Goal: Task Accomplishment & Management: Manage account settings

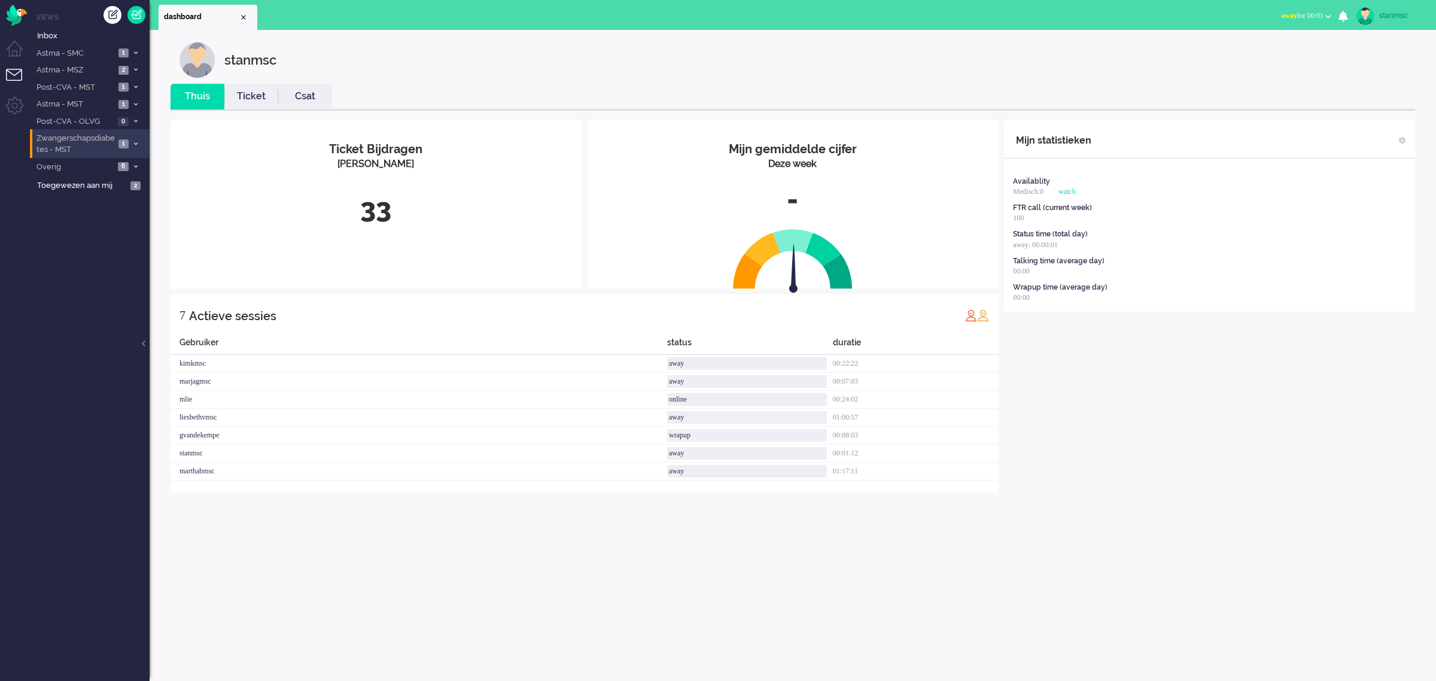
click at [92, 144] on span "Zwangerschapsdiabetes - MST" at bounding box center [75, 144] width 80 height 22
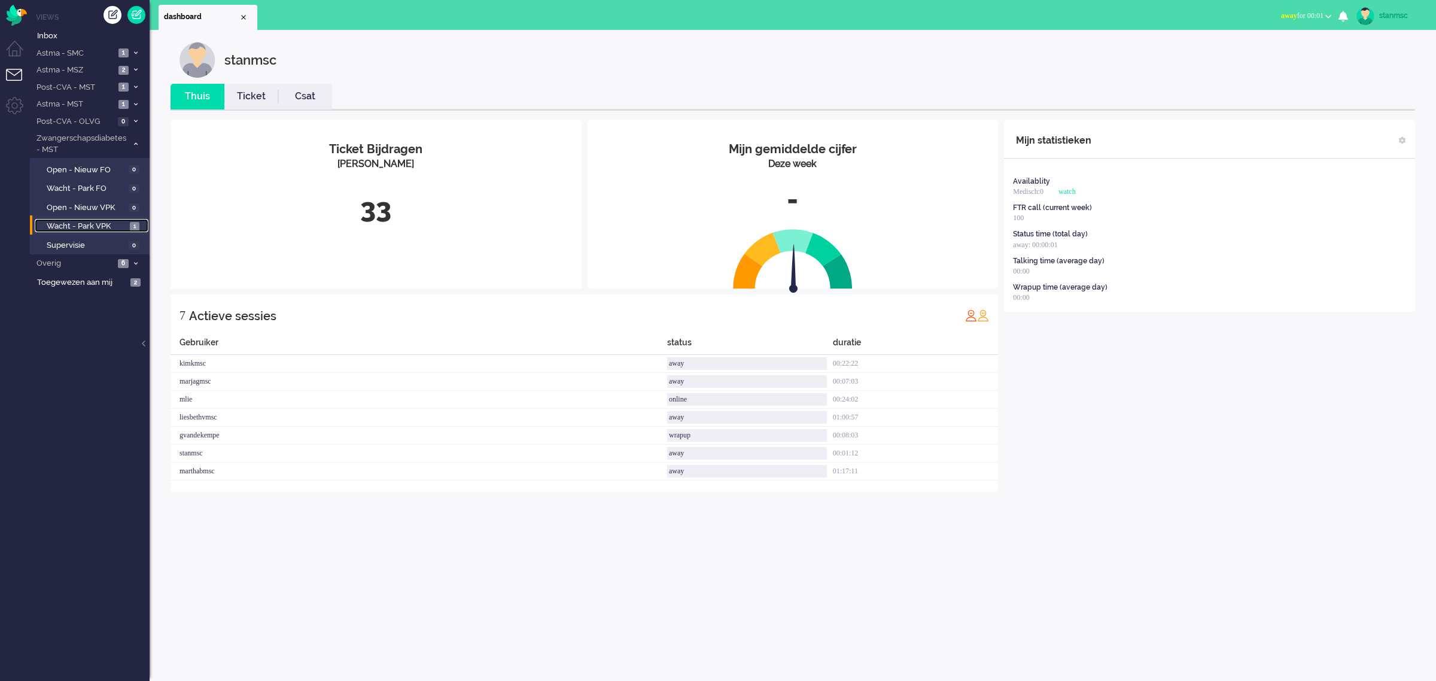
click at [93, 224] on span "Wacht - Park VPK" at bounding box center [87, 226] width 80 height 11
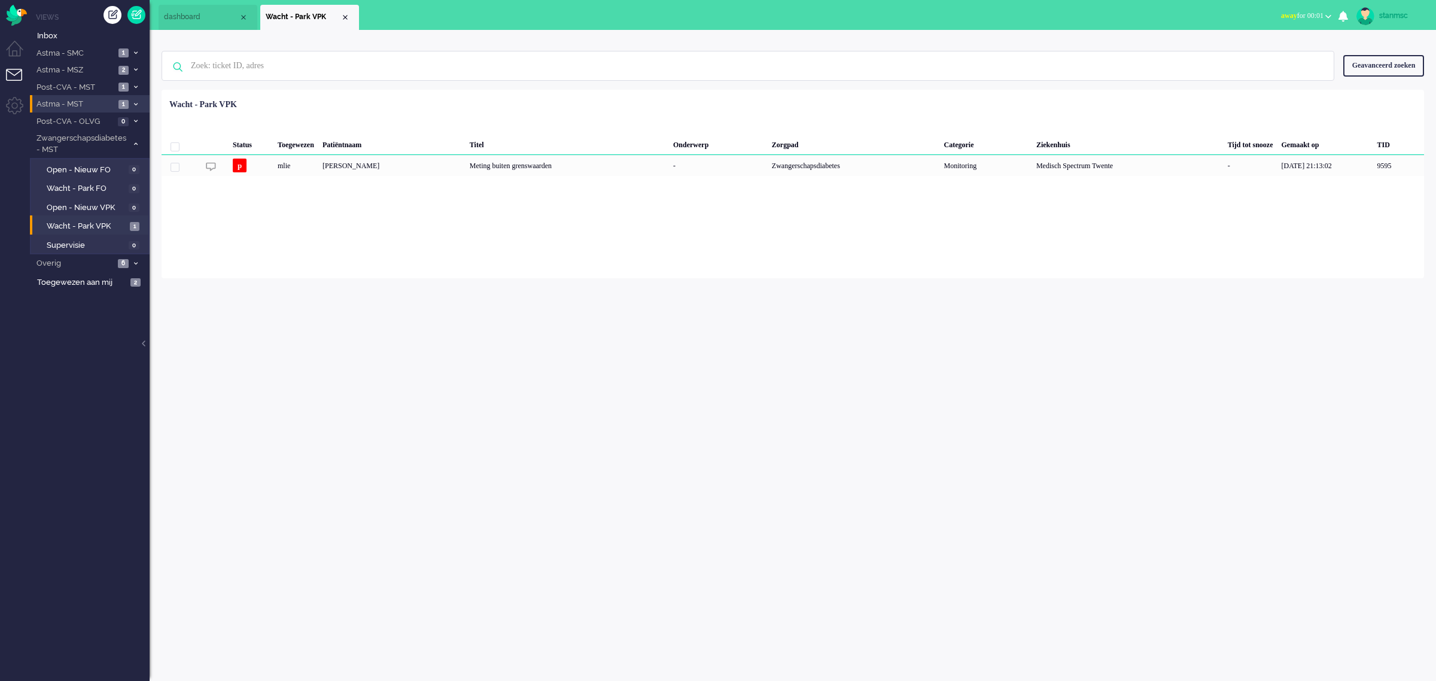
click at [87, 105] on span "Astma - MST" at bounding box center [75, 104] width 80 height 11
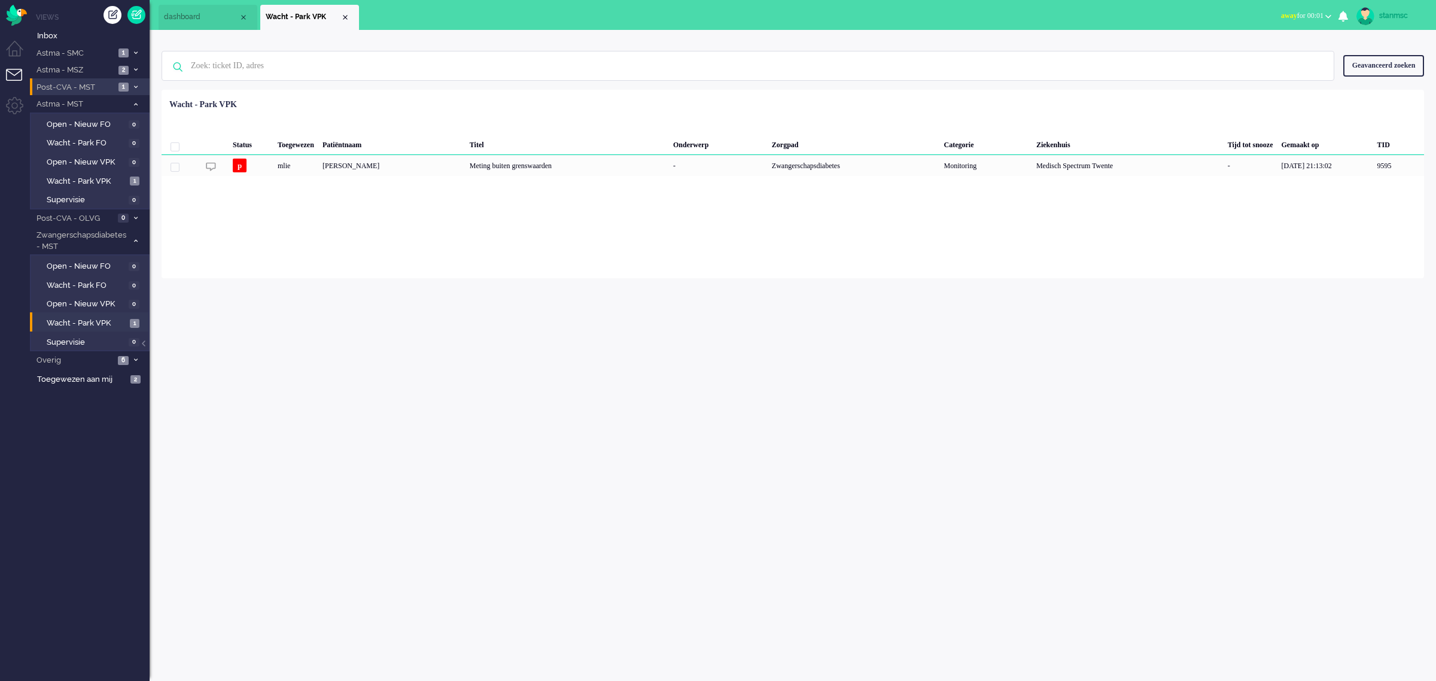
click at [99, 82] on span "Post-CVA - MST" at bounding box center [75, 87] width 80 height 11
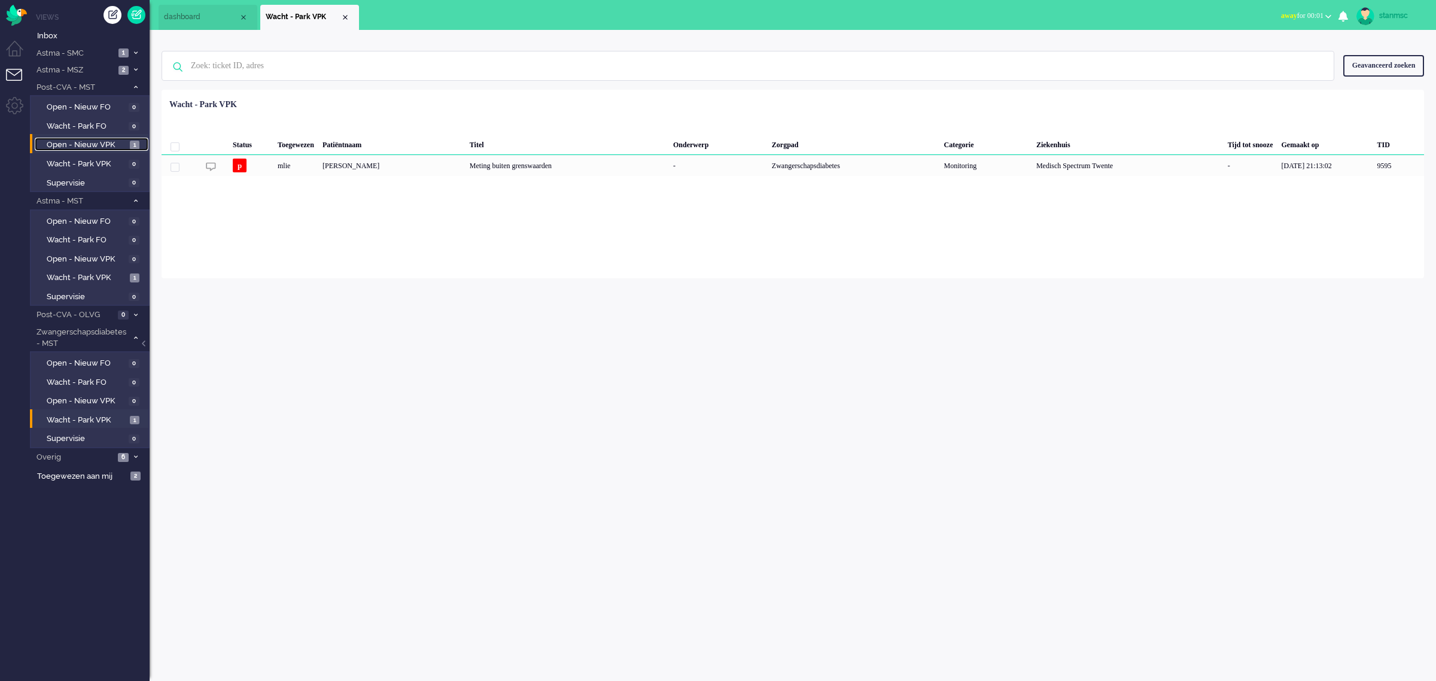
click at [100, 142] on span "Open - Nieuw VPK" at bounding box center [87, 144] width 80 height 11
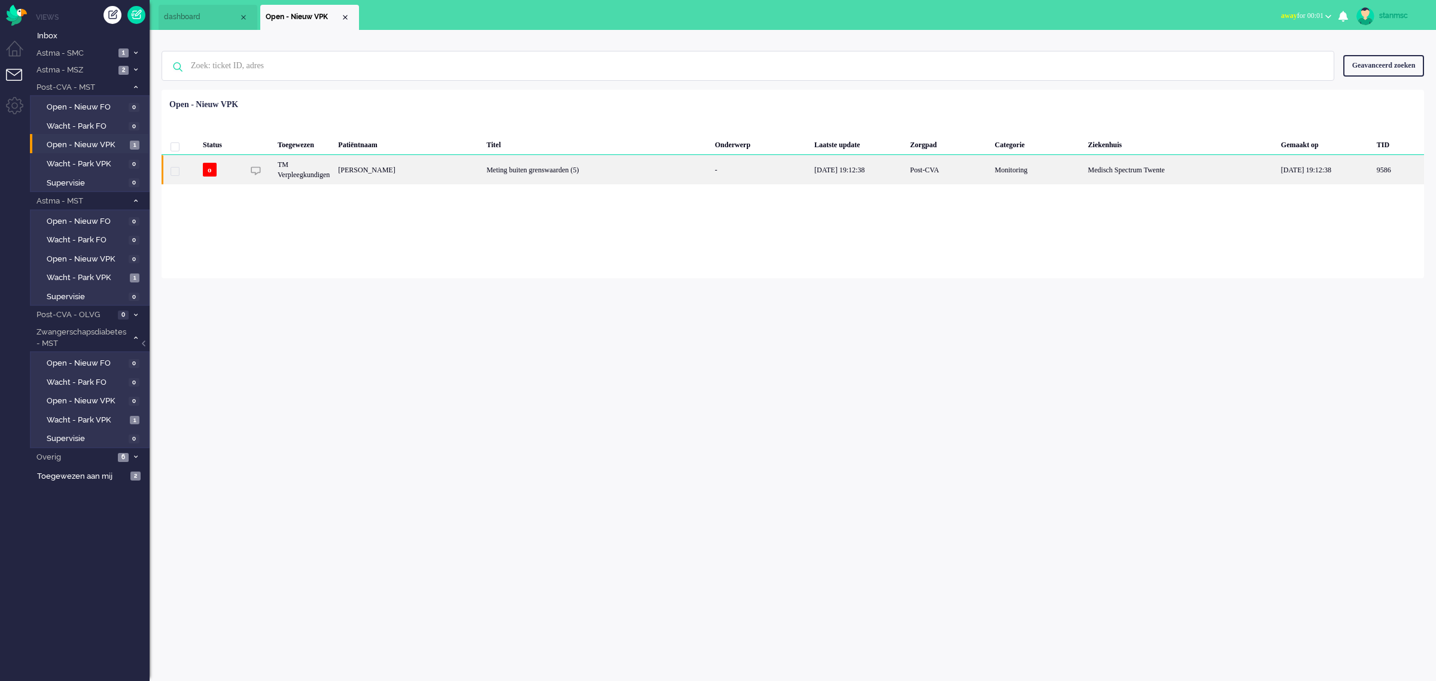
click at [482, 171] on div "[PERSON_NAME]" at bounding box center [408, 169] width 148 height 29
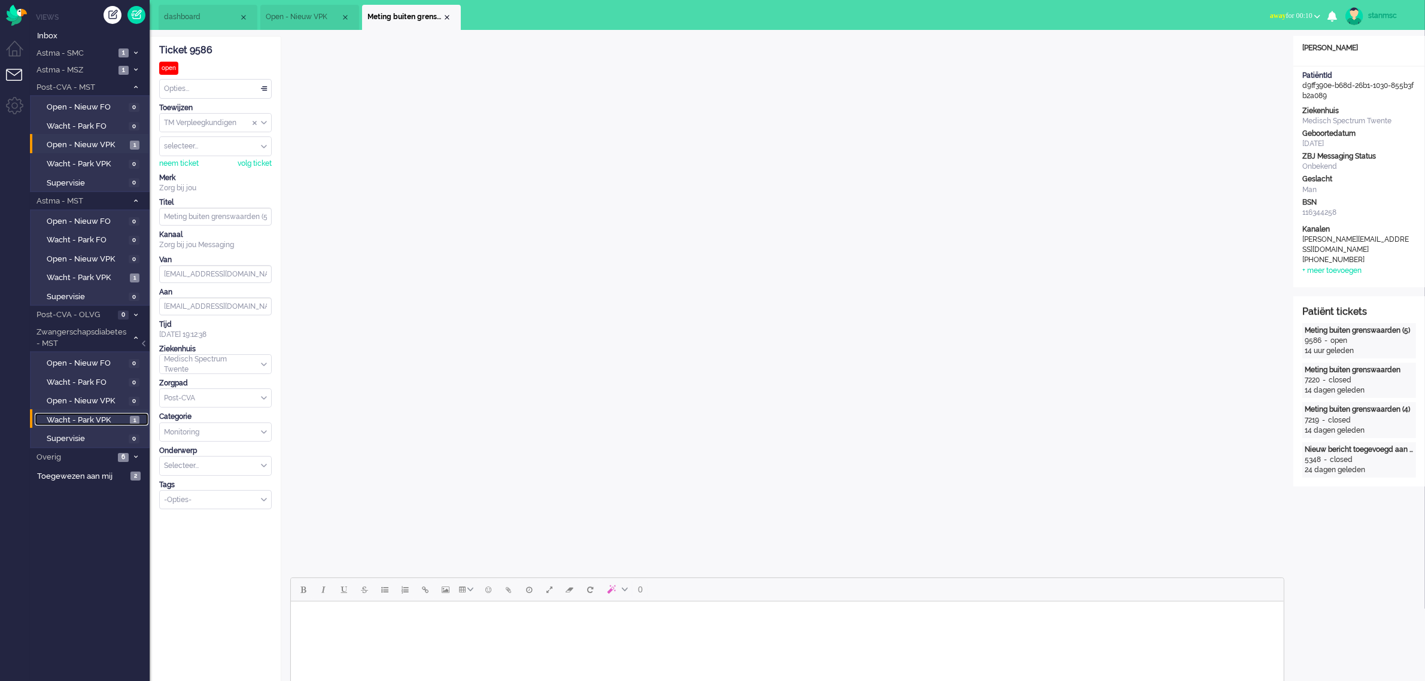
click at [93, 416] on span "Wacht - Park VPK" at bounding box center [87, 420] width 80 height 11
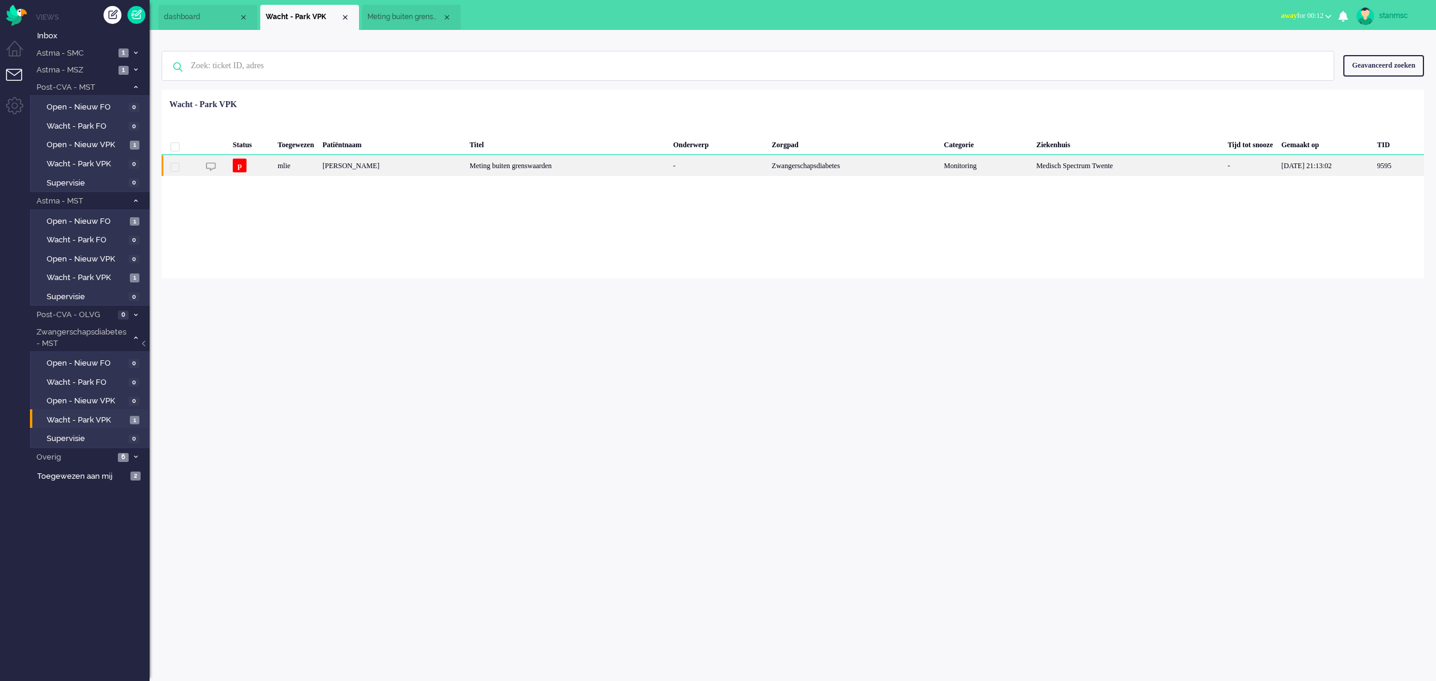
click at [410, 165] on div "[PERSON_NAME]" at bounding box center [391, 165] width 147 height 21
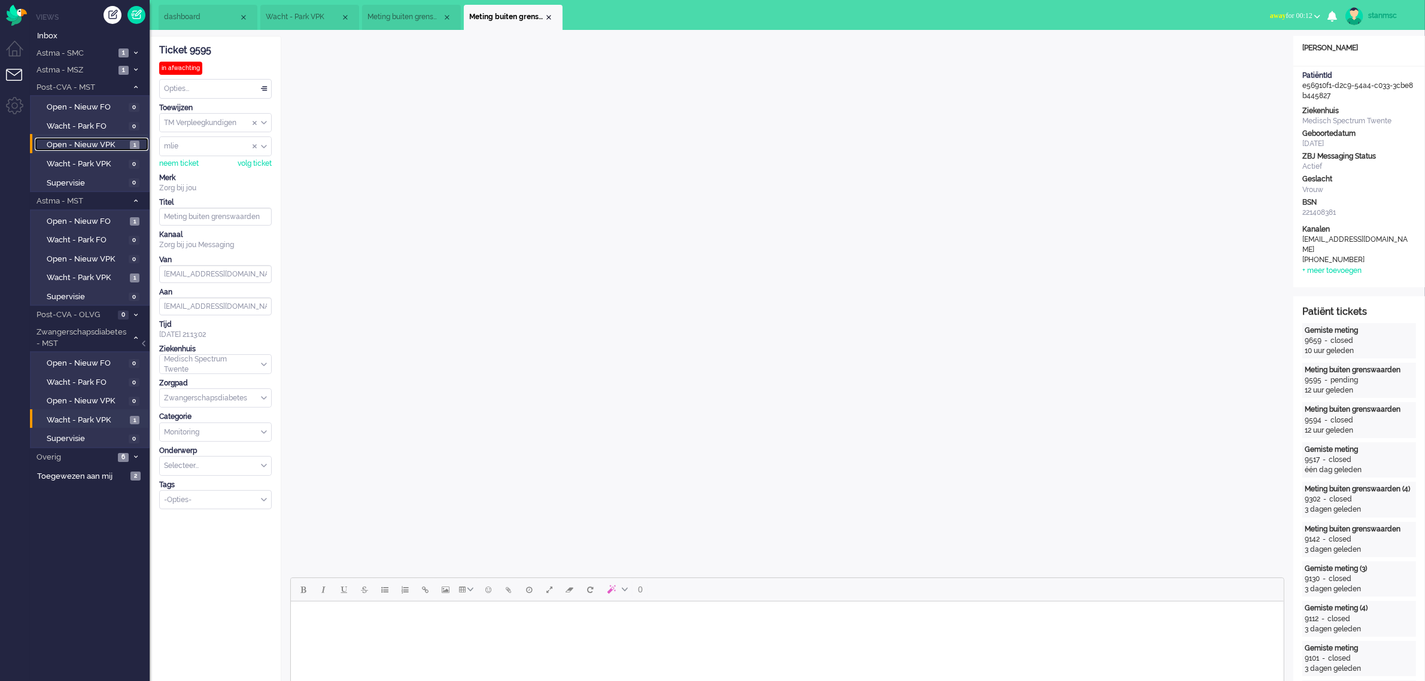
click at [106, 144] on span "Open - Nieuw VPK" at bounding box center [87, 144] width 80 height 11
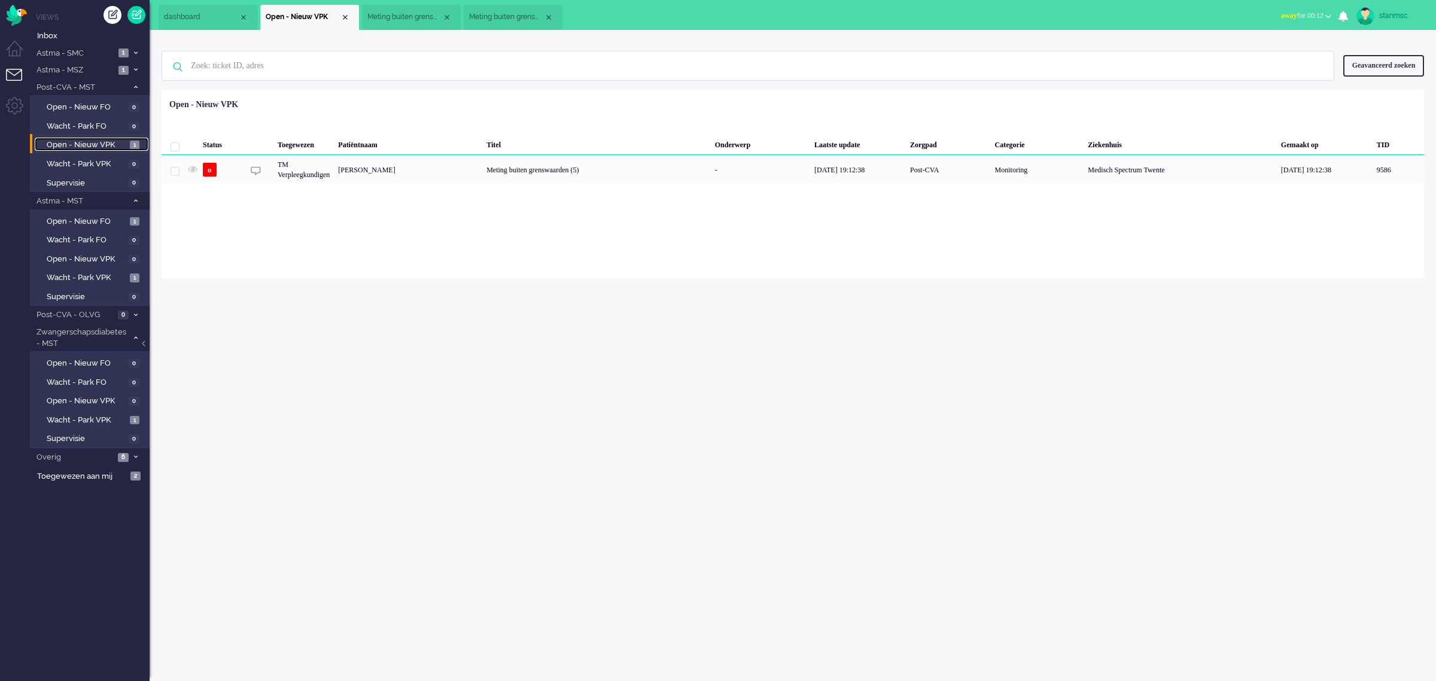
click at [504, 17] on span "Meting buiten grenswaarden" at bounding box center [506, 17] width 75 height 10
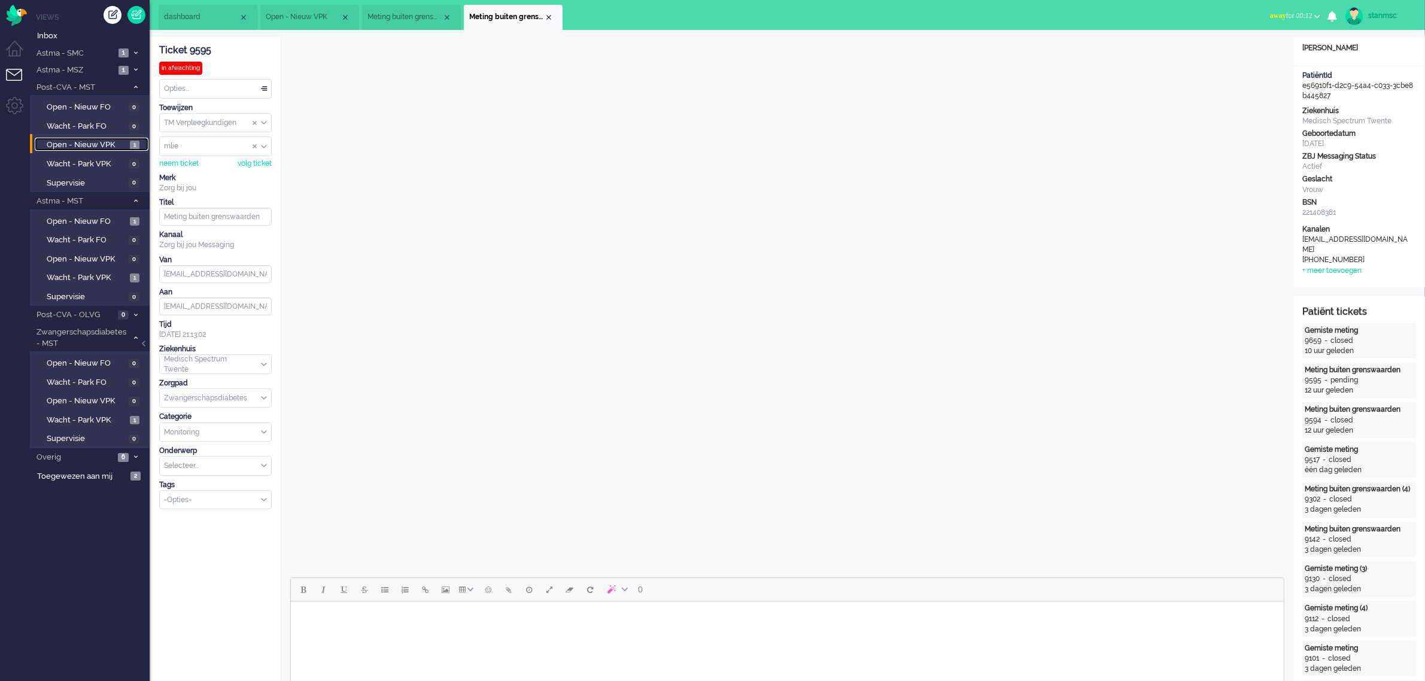
click at [426, 19] on span "Meting buiten grenswaarden (5)" at bounding box center [404, 17] width 75 height 10
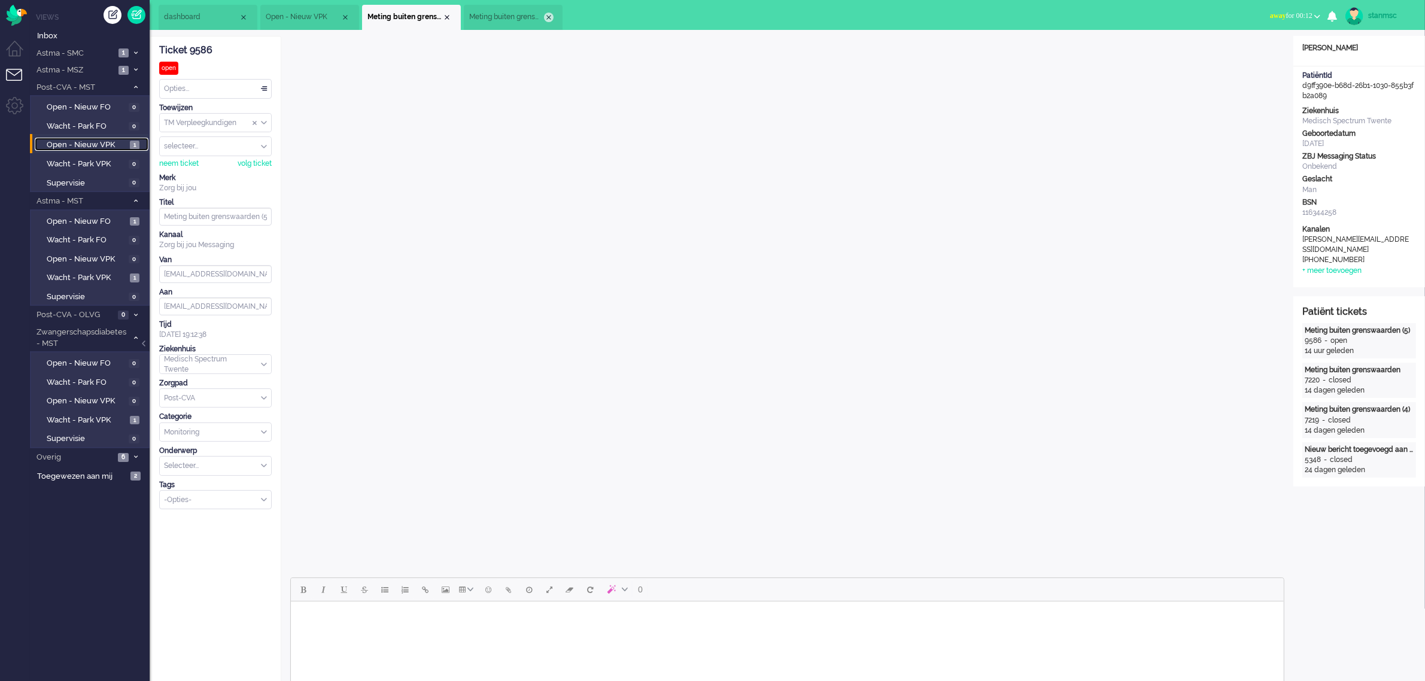
click at [546, 16] on div "Close tab" at bounding box center [549, 18] width 10 height 10
click at [92, 53] on span "Astma - SMC" at bounding box center [75, 53] width 80 height 11
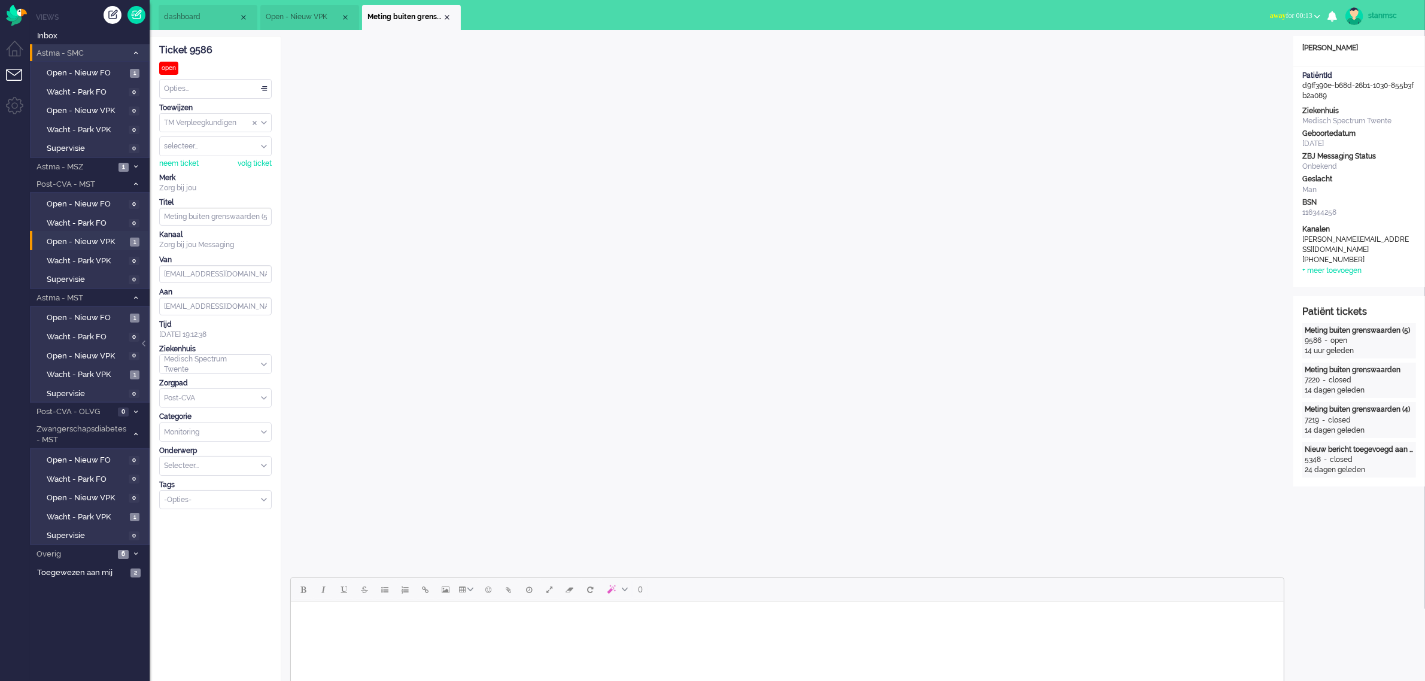
click at [92, 53] on span "Astma - SMC" at bounding box center [81, 53] width 93 height 11
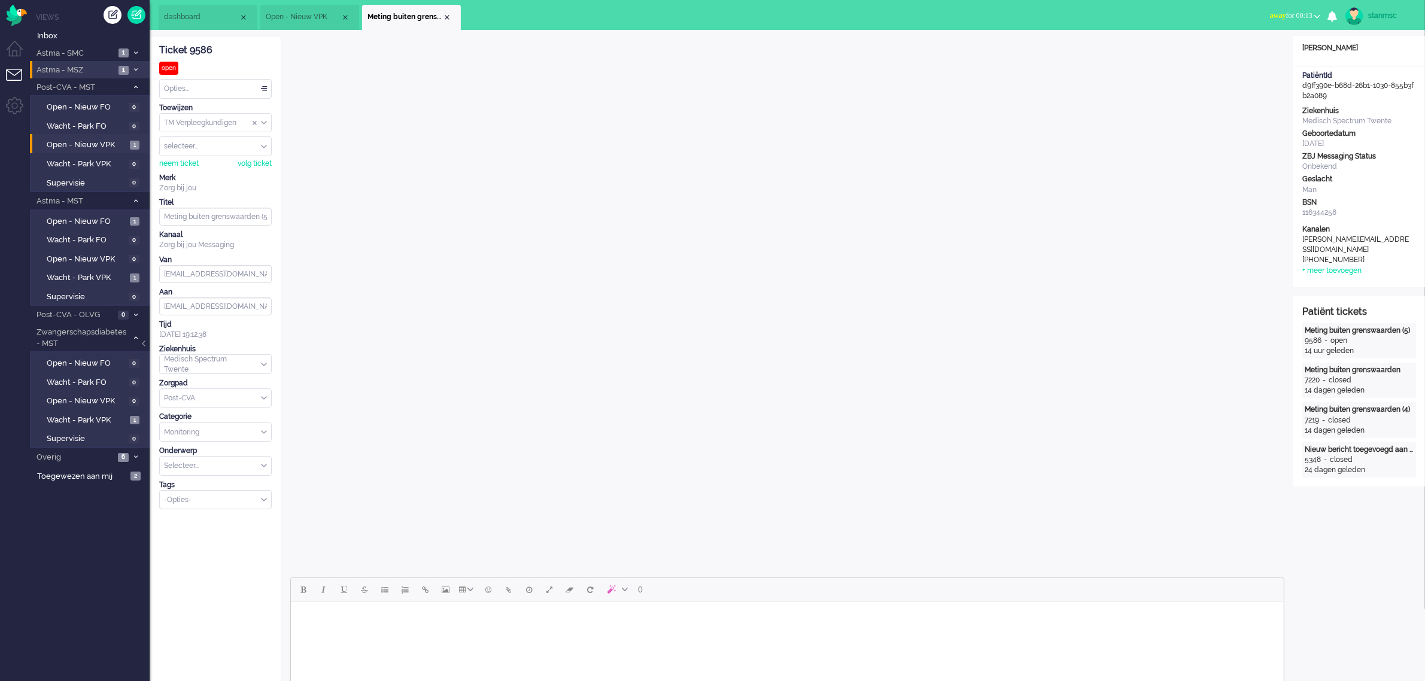
click at [90, 71] on span "Astma - MSZ" at bounding box center [75, 70] width 80 height 11
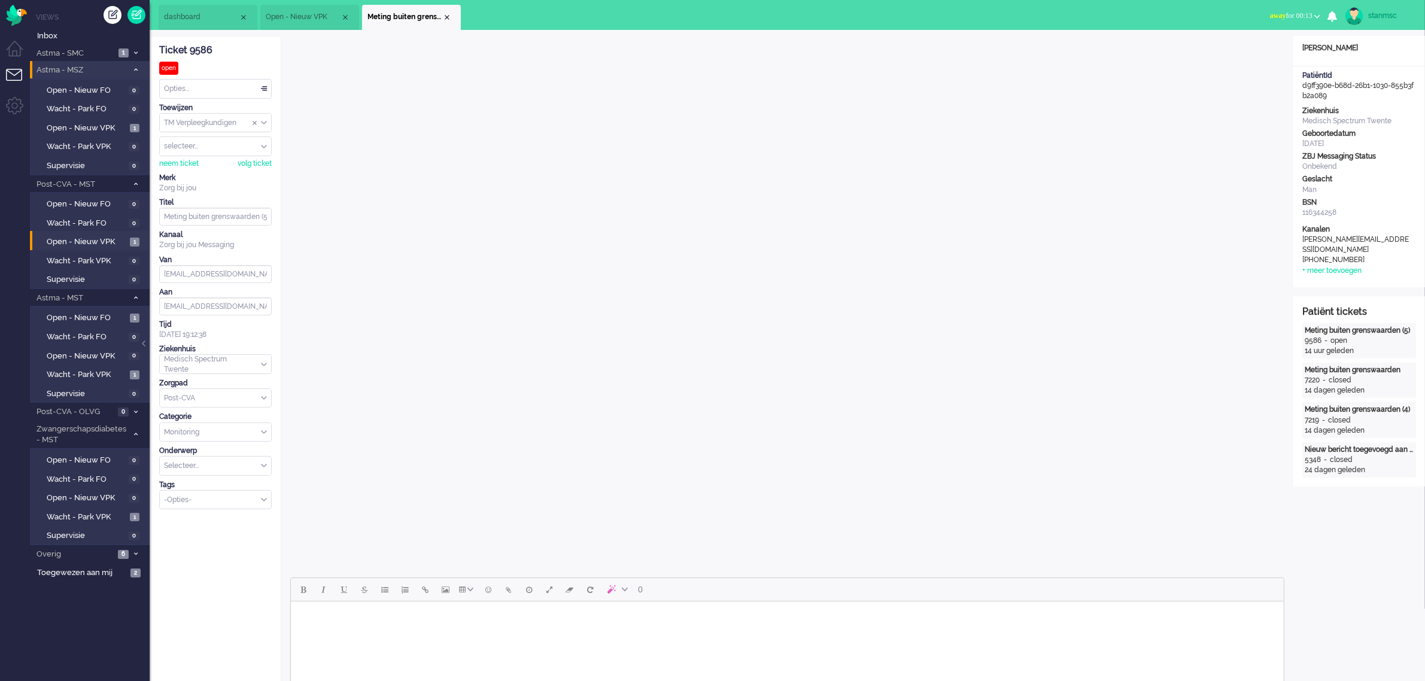
click at [90, 71] on span "Astma - MSZ" at bounding box center [81, 70] width 93 height 11
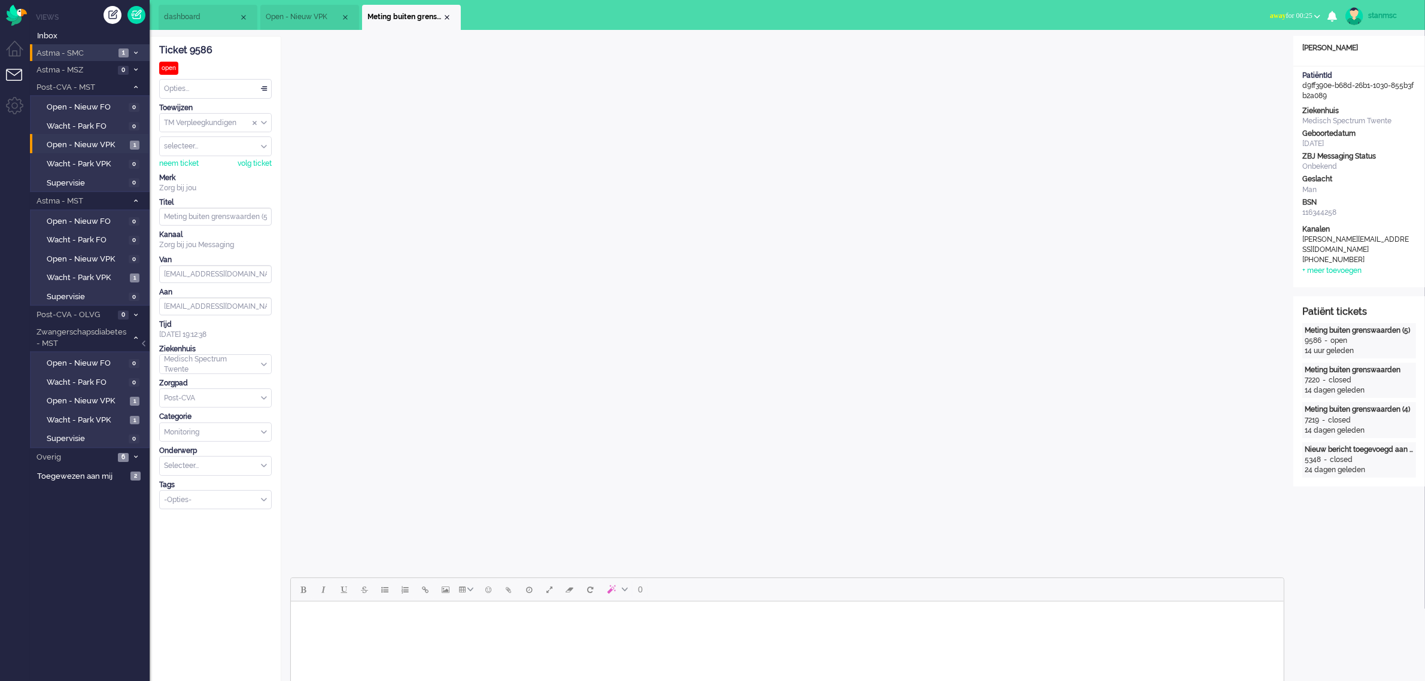
click at [78, 49] on span "Astma - SMC" at bounding box center [75, 53] width 80 height 11
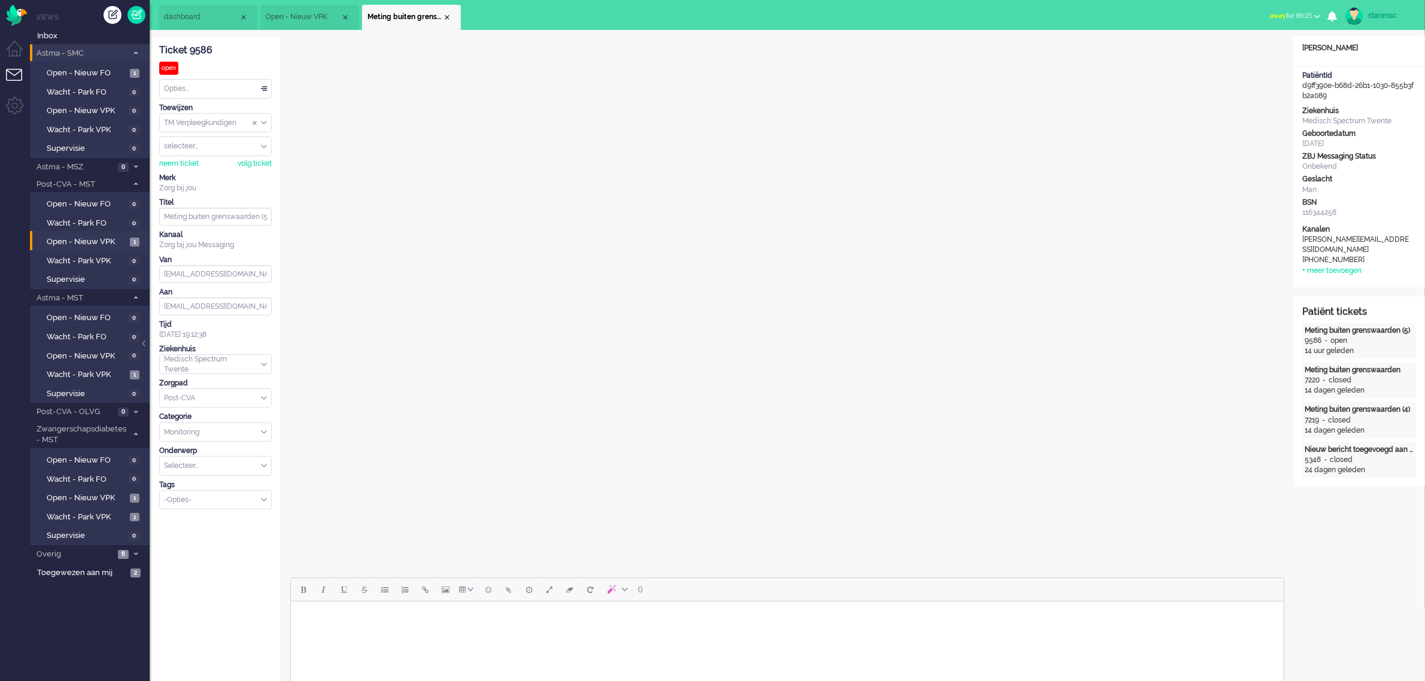
click at [84, 56] on span "Astma - SMC" at bounding box center [81, 53] width 93 height 11
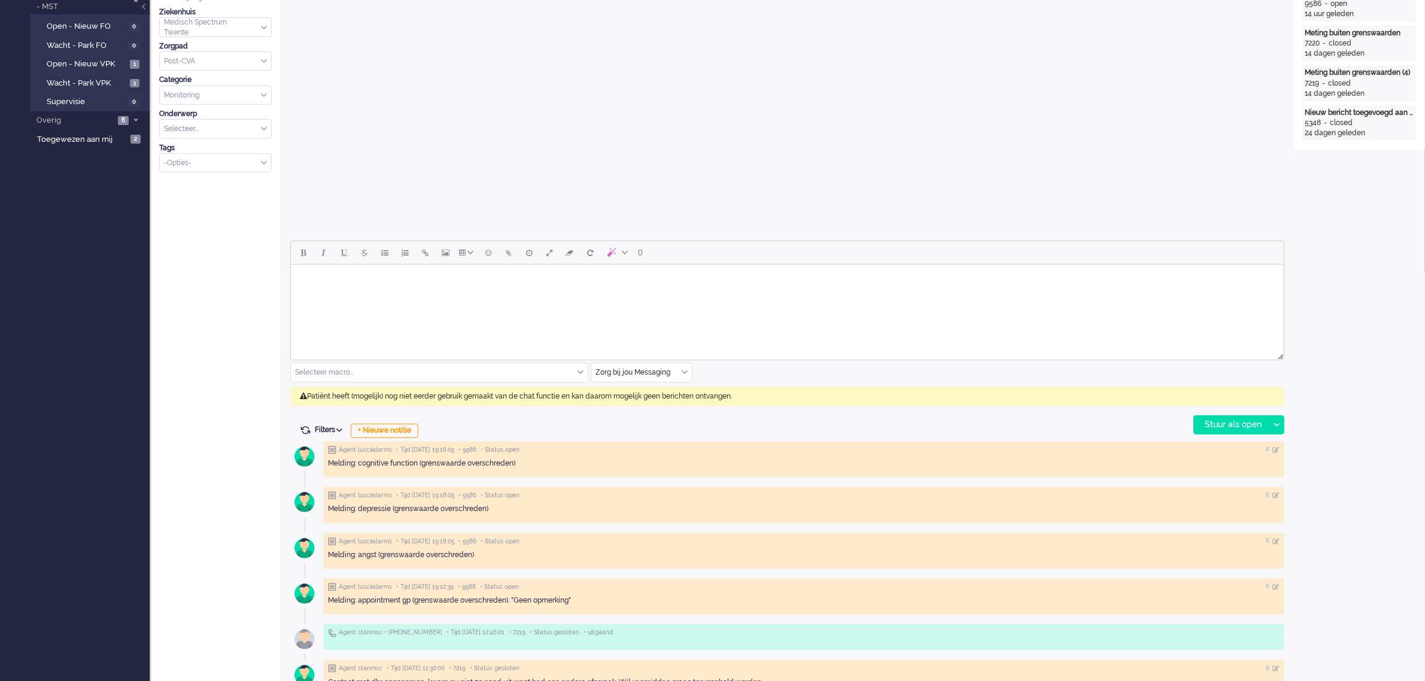
scroll to position [449, 0]
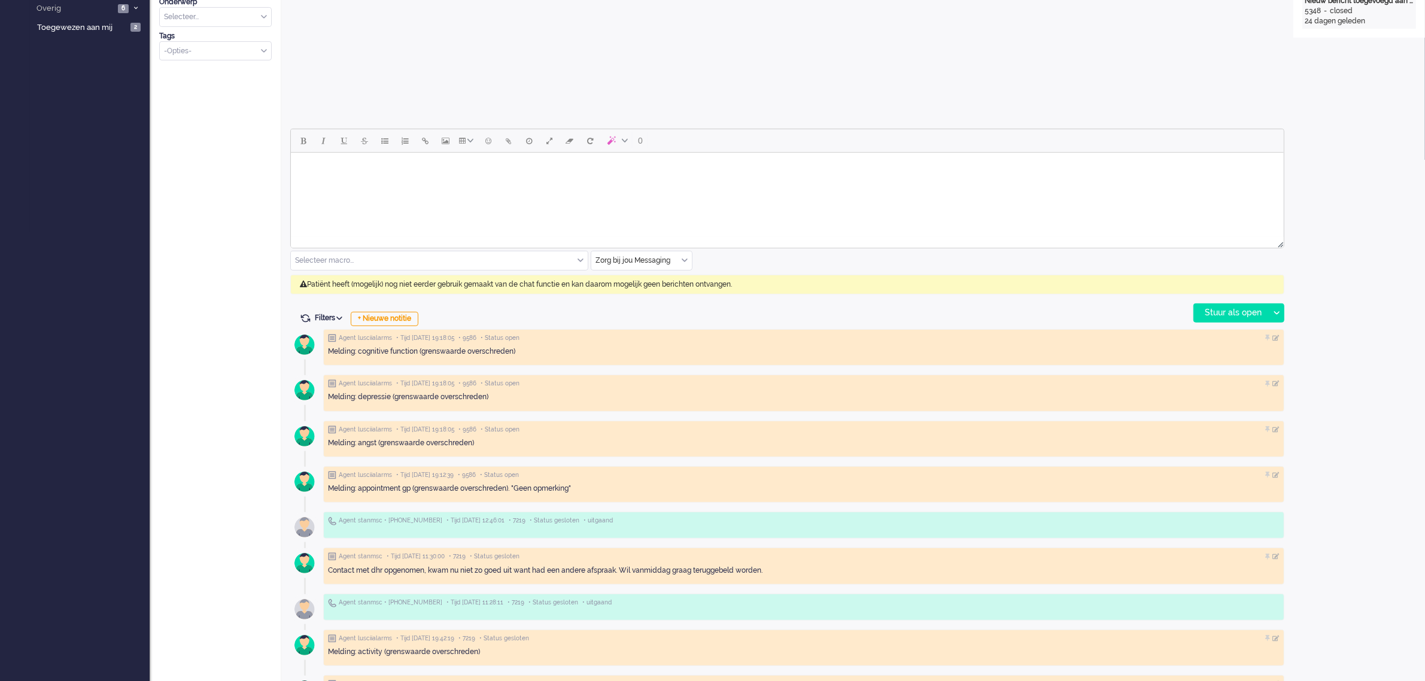
click at [681, 259] on div "Zorg bij jou Messaging" at bounding box center [641, 260] width 101 height 19
click at [639, 293] on span "uitgaand telefoon" at bounding box center [626, 296] width 59 height 10
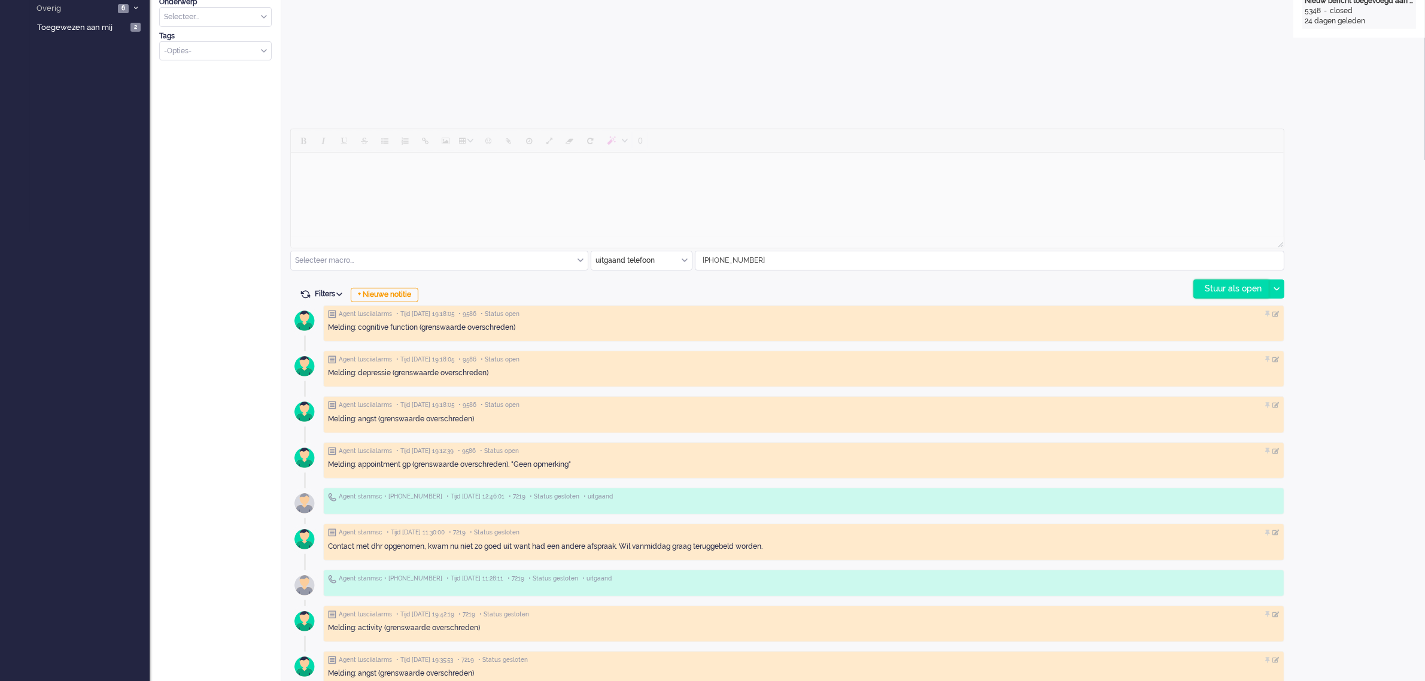
click at [1239, 284] on div "Stuur als open" at bounding box center [1231, 289] width 75 height 18
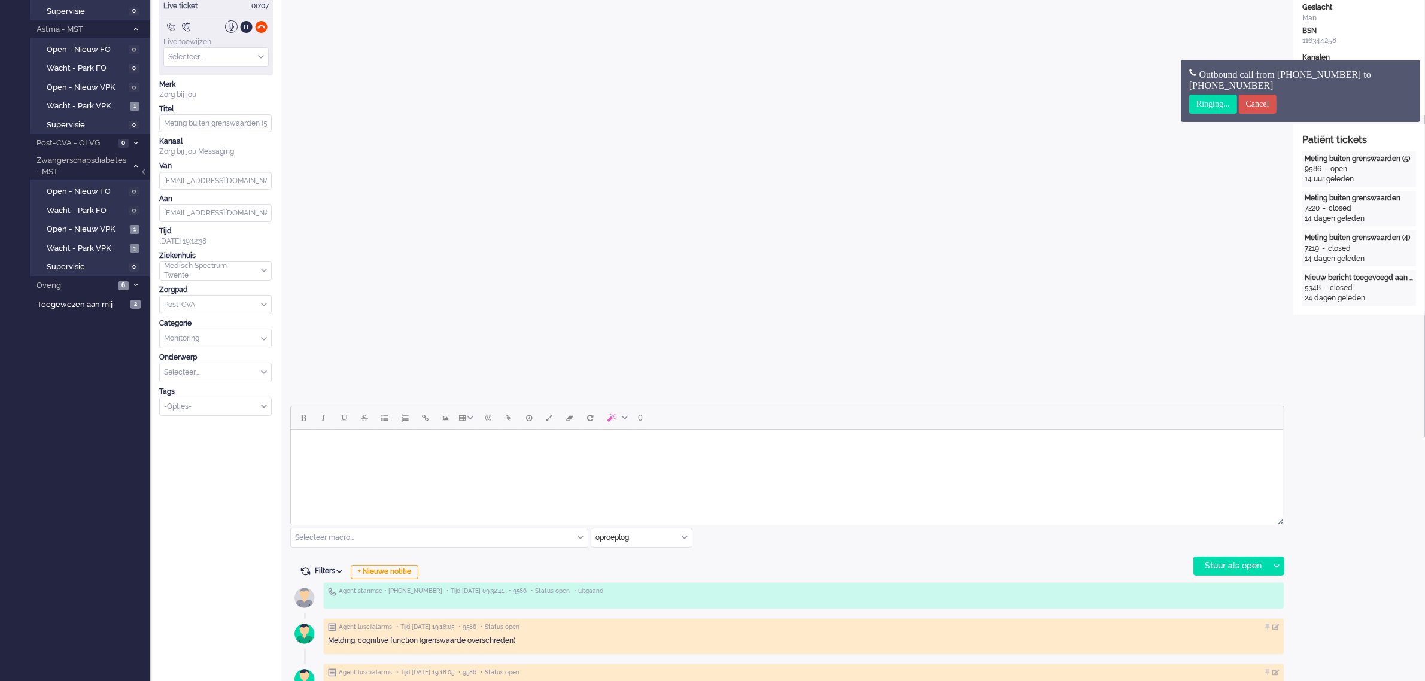
scroll to position [0, 0]
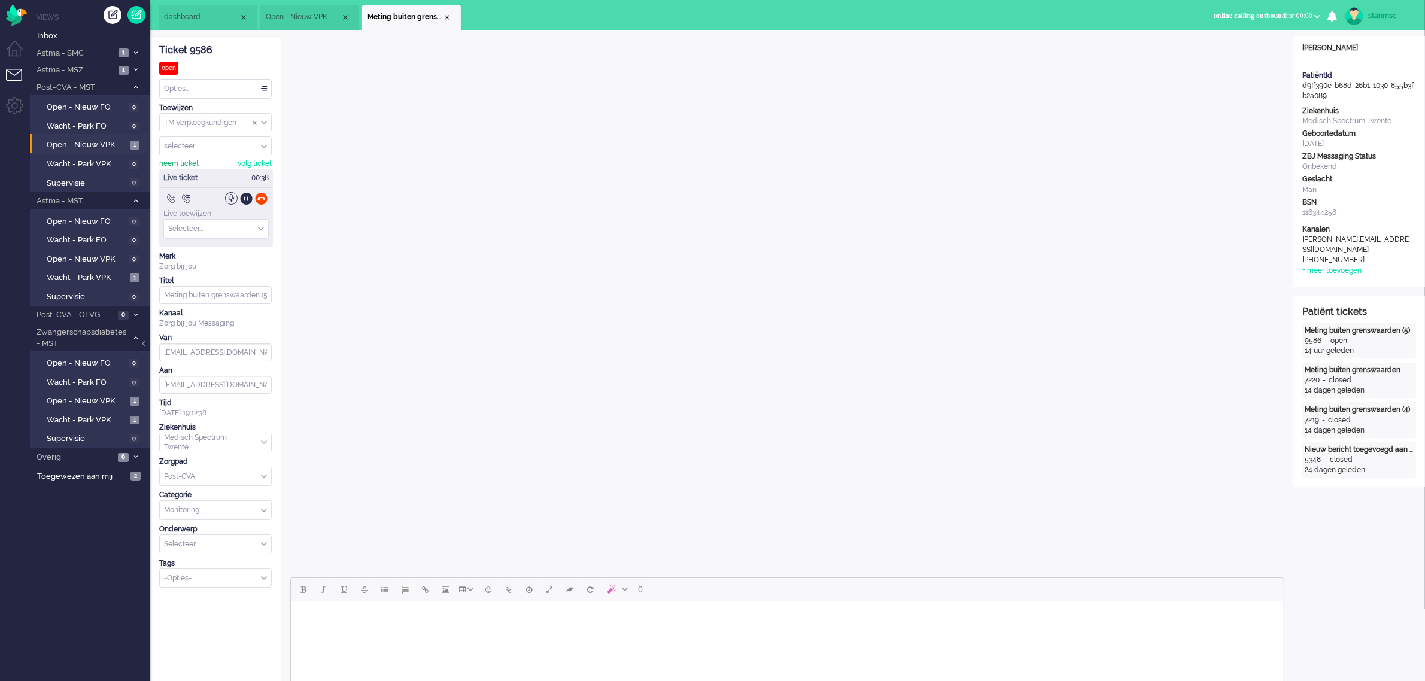
click at [181, 165] on div "neem ticket" at bounding box center [178, 164] width 39 height 10
click at [264, 199] on div at bounding box center [261, 198] width 13 height 13
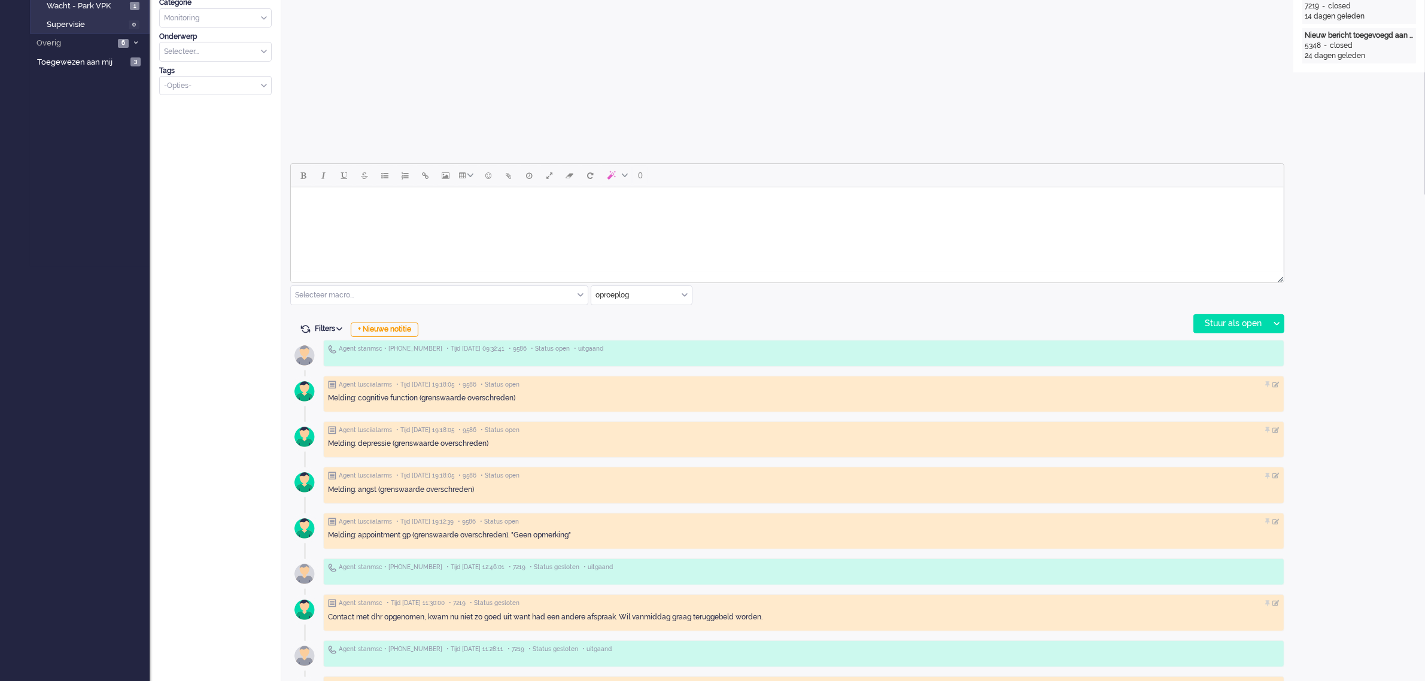
scroll to position [449, 0]
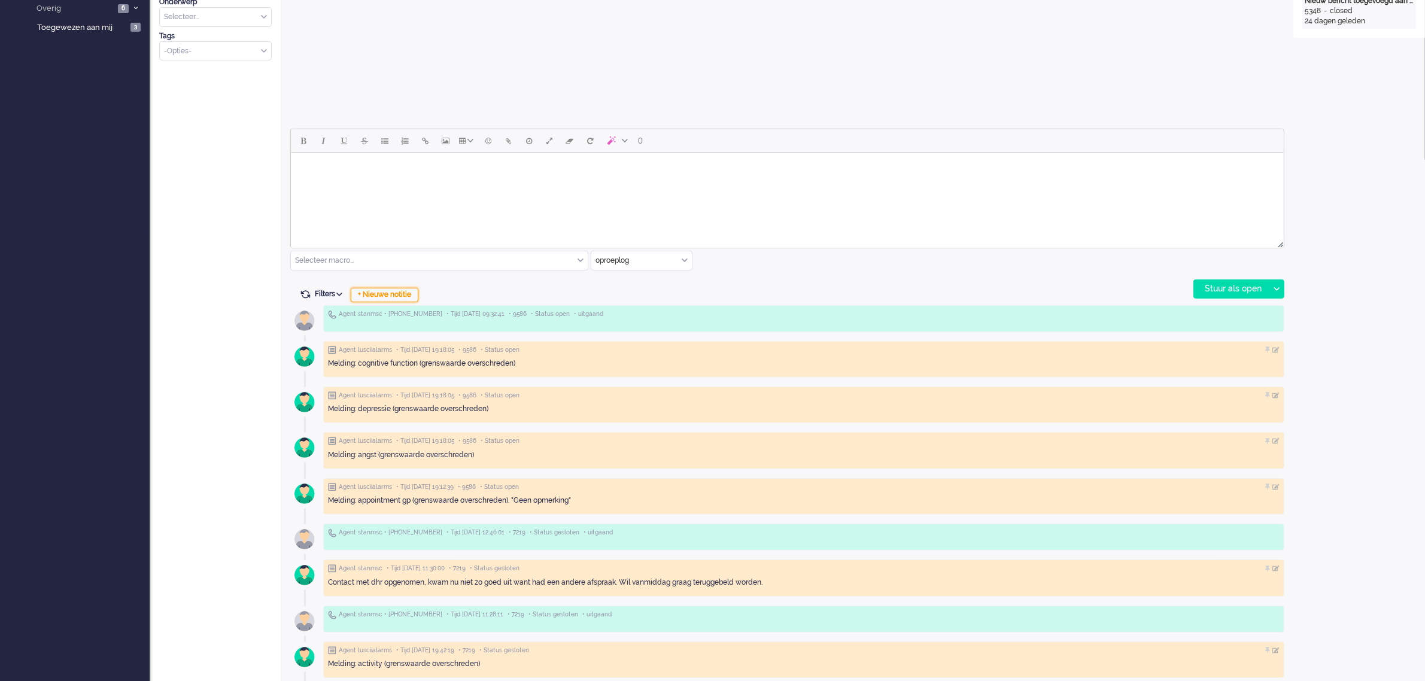
click at [398, 295] on div "+ Nieuwe notitie" at bounding box center [385, 295] width 68 height 14
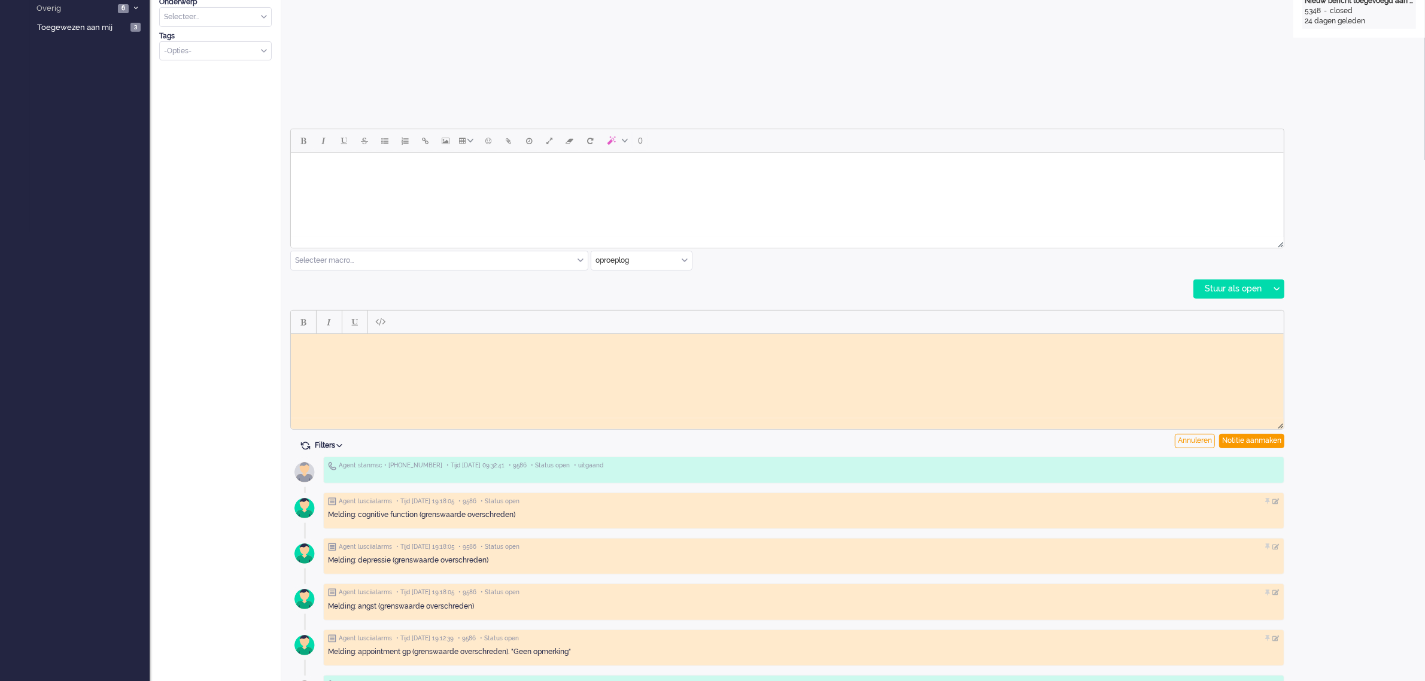
scroll to position [0, 0]
click at [434, 352] on html at bounding box center [786, 342] width 993 height 19
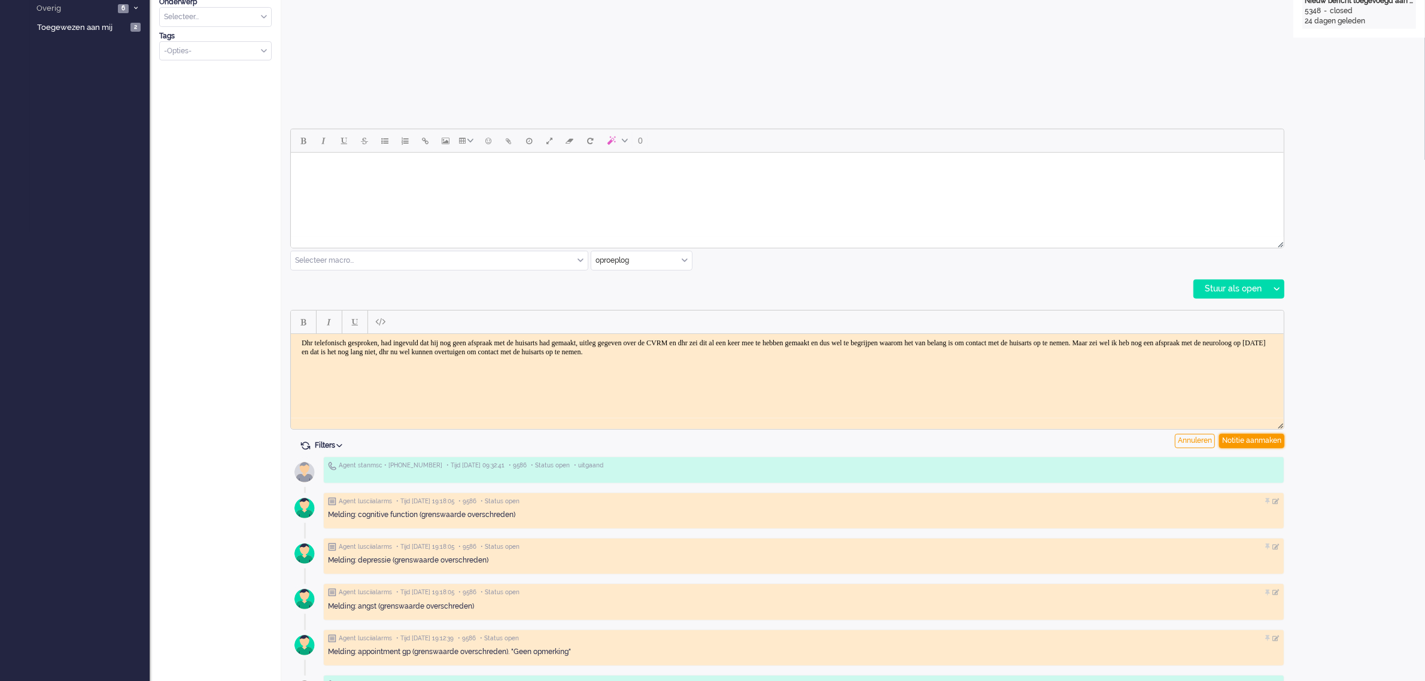
click at [1234, 436] on div "Notitie aanmaken" at bounding box center [1251, 441] width 65 height 14
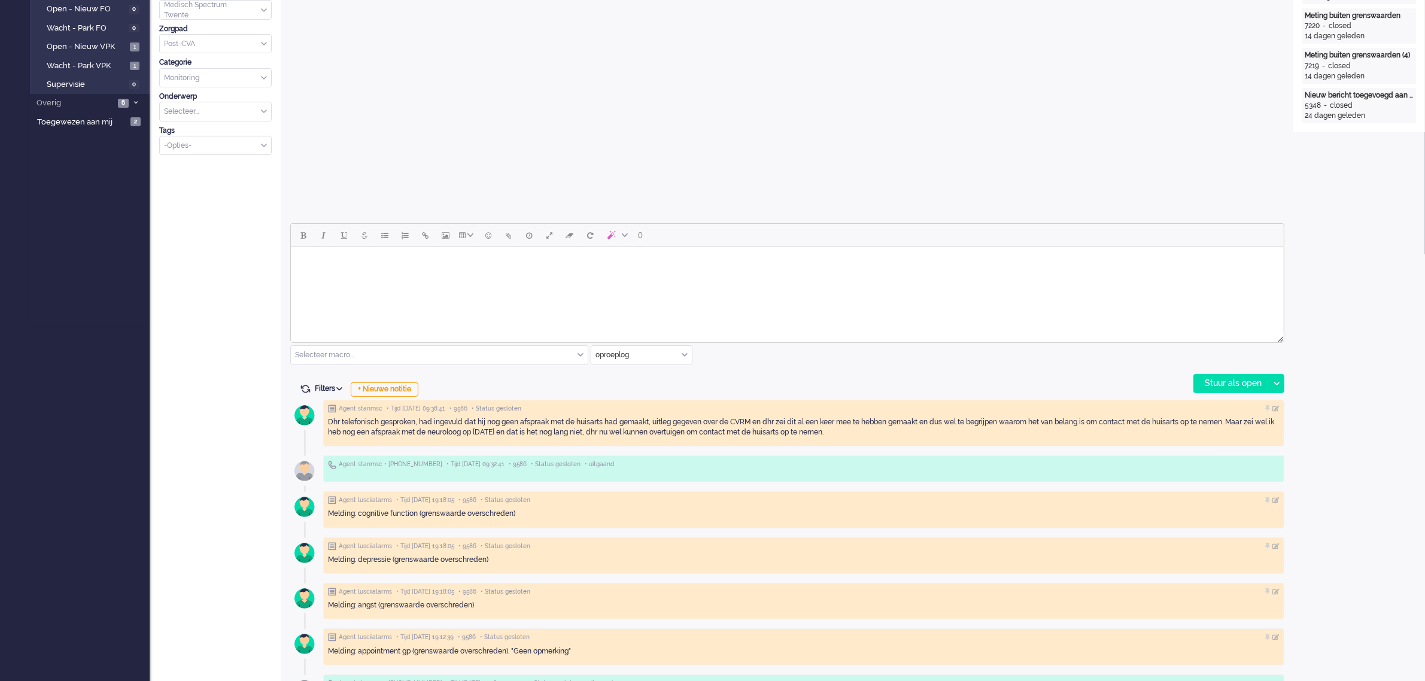
scroll to position [374, 0]
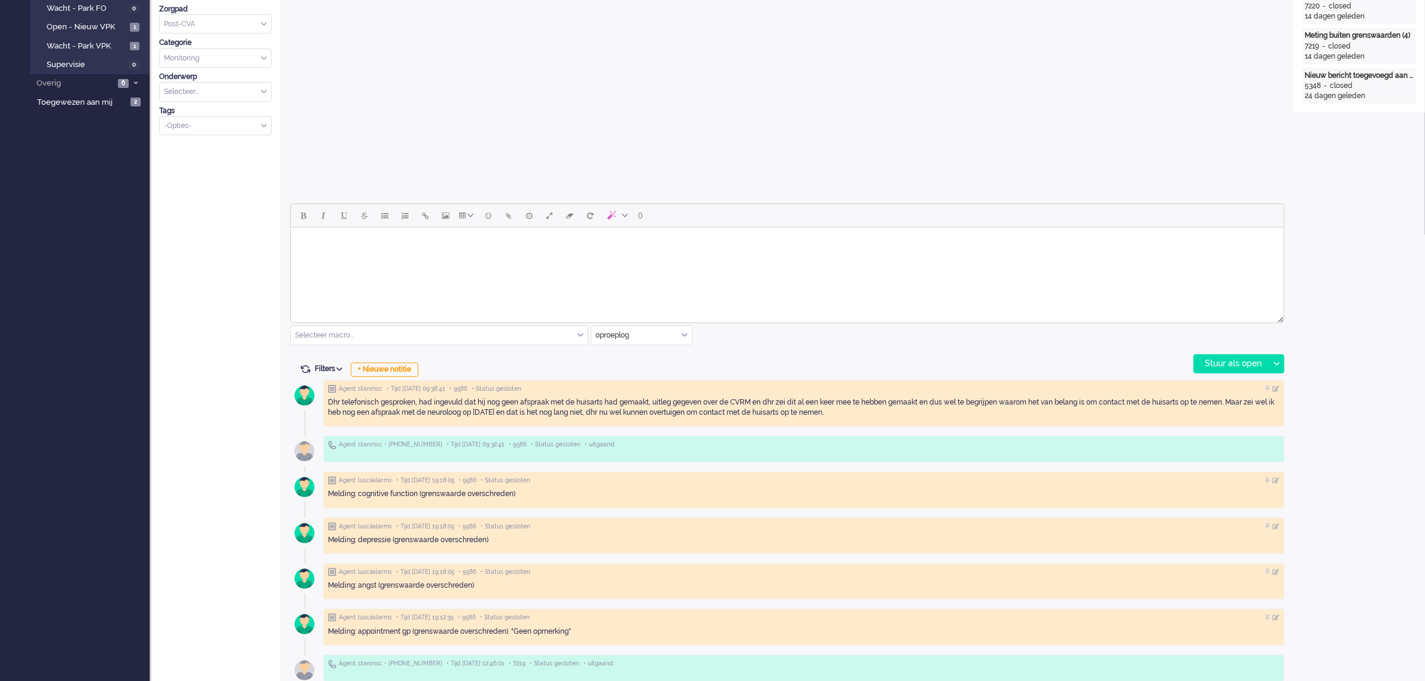
drag, startPoint x: 863, startPoint y: 413, endPoint x: 318, endPoint y: 402, distance: 544.6
copy div "Dhr telefonisch gesproken, had ingevuld dat hij nog geen afspraak met de huisar…"
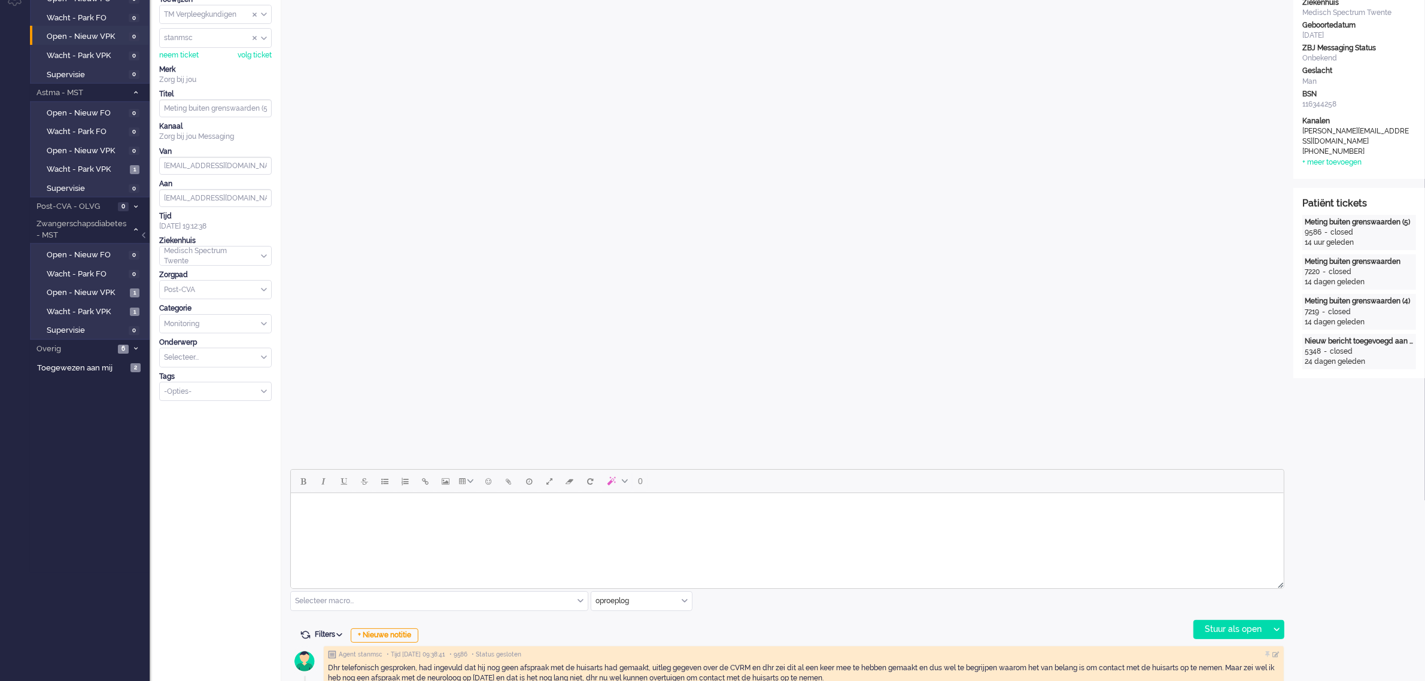
scroll to position [0, 0]
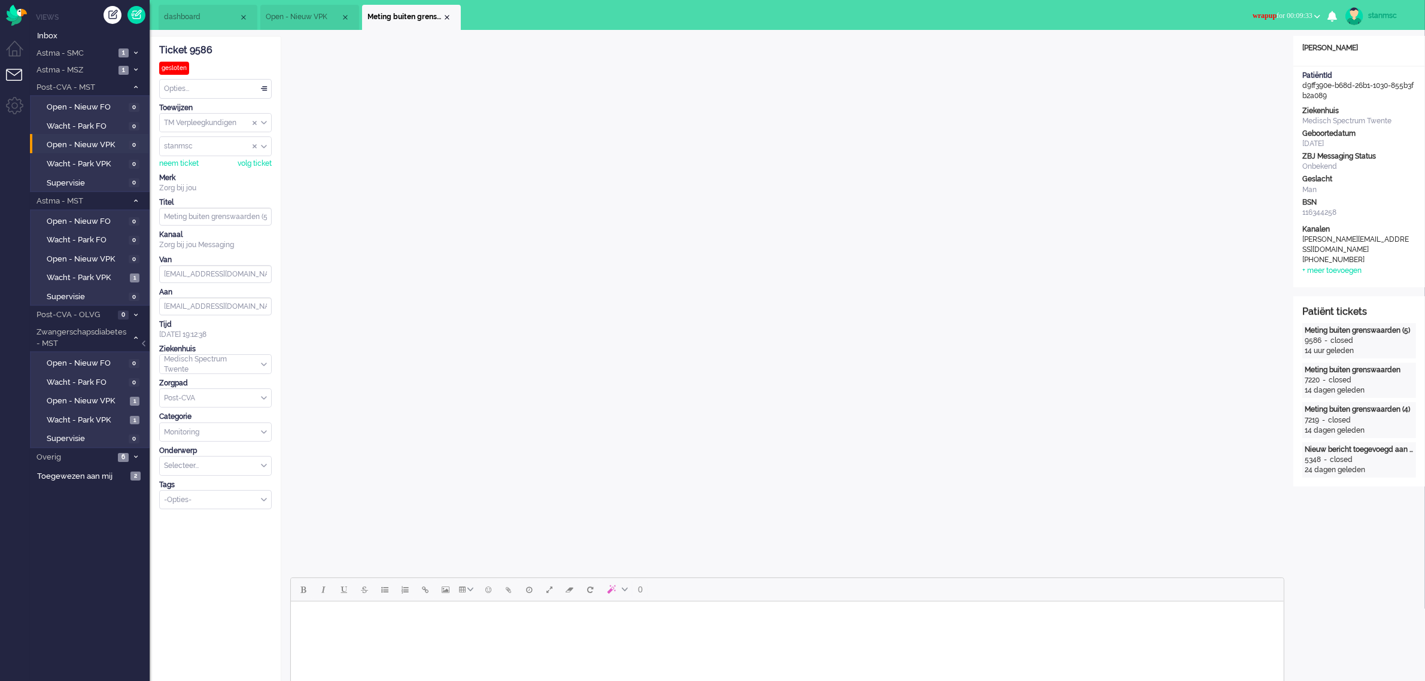
click at [1303, 13] on span "wrapup for 00:09:33" at bounding box center [1282, 15] width 60 height 8
click at [1249, 51] on label "Online" at bounding box center [1270, 53] width 95 height 10
click at [194, 87] on div "Opties..." at bounding box center [215, 89] width 111 height 19
click at [181, 171] on span "Opgelost" at bounding box center [180, 174] width 30 height 10
click at [446, 16] on div "Close tab" at bounding box center [447, 18] width 10 height 10
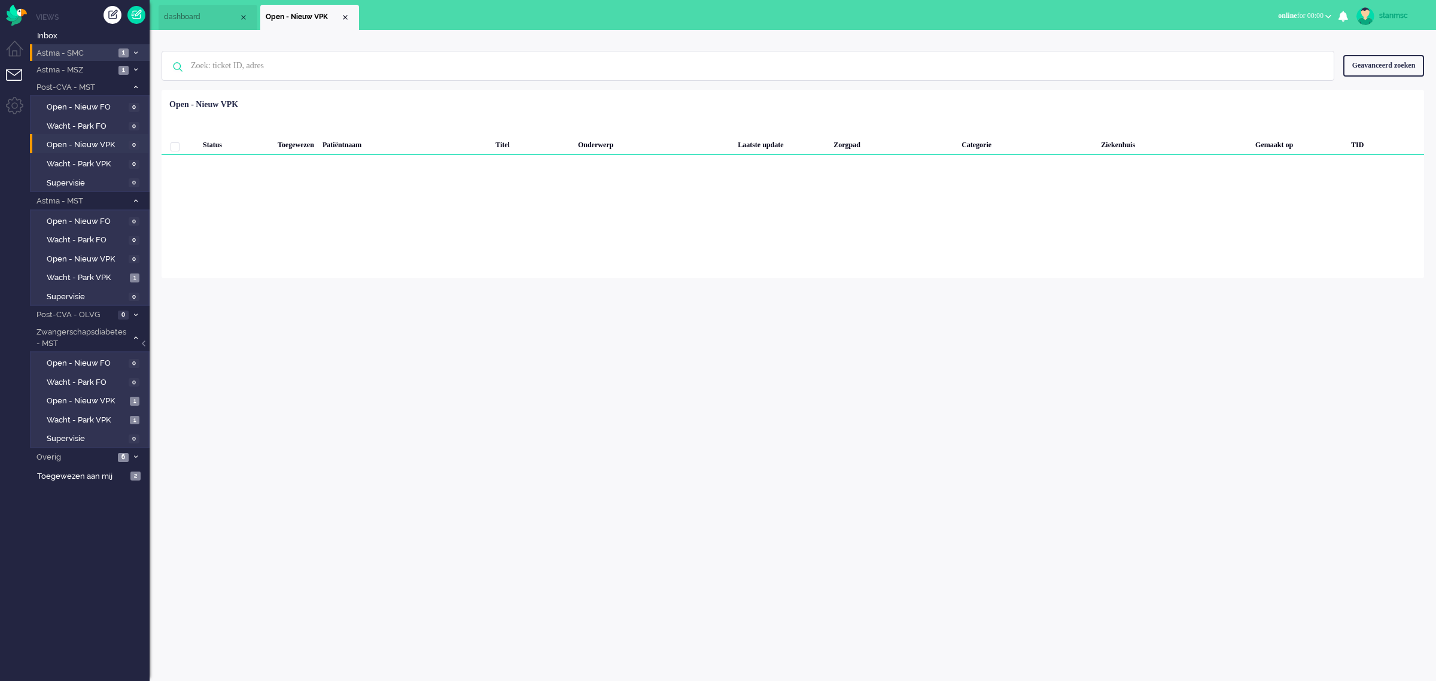
click at [89, 54] on span "Astma - SMC" at bounding box center [75, 53] width 80 height 11
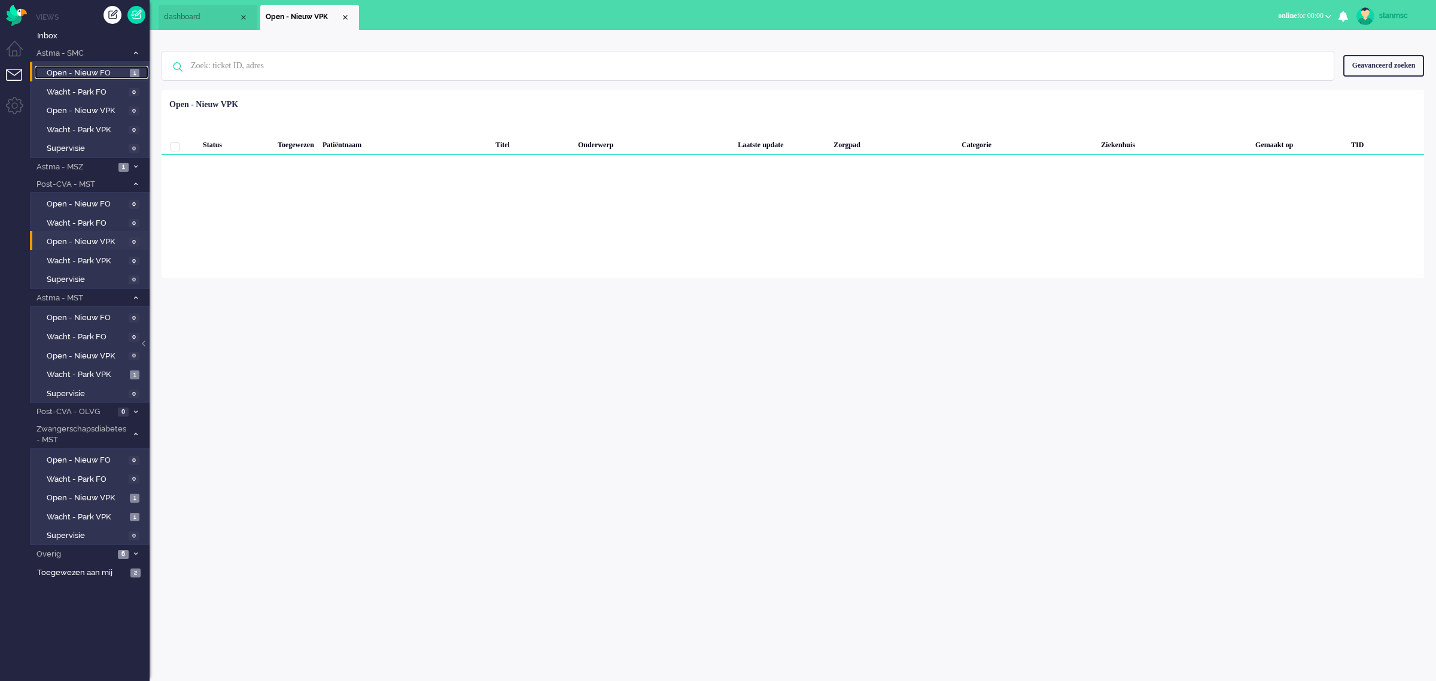
click at [89, 73] on span "Open - Nieuw FO" at bounding box center [87, 73] width 80 height 11
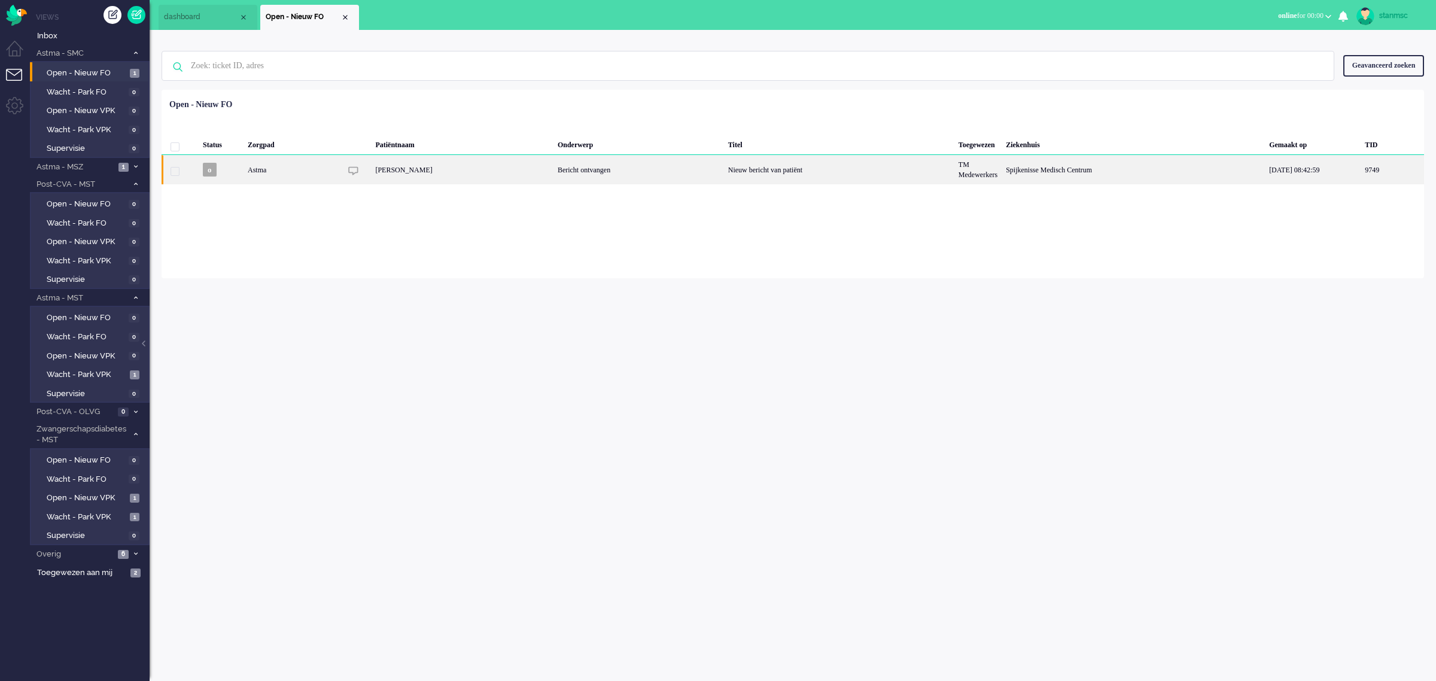
click at [494, 165] on div "[PERSON_NAME]" at bounding box center [462, 169] width 182 height 29
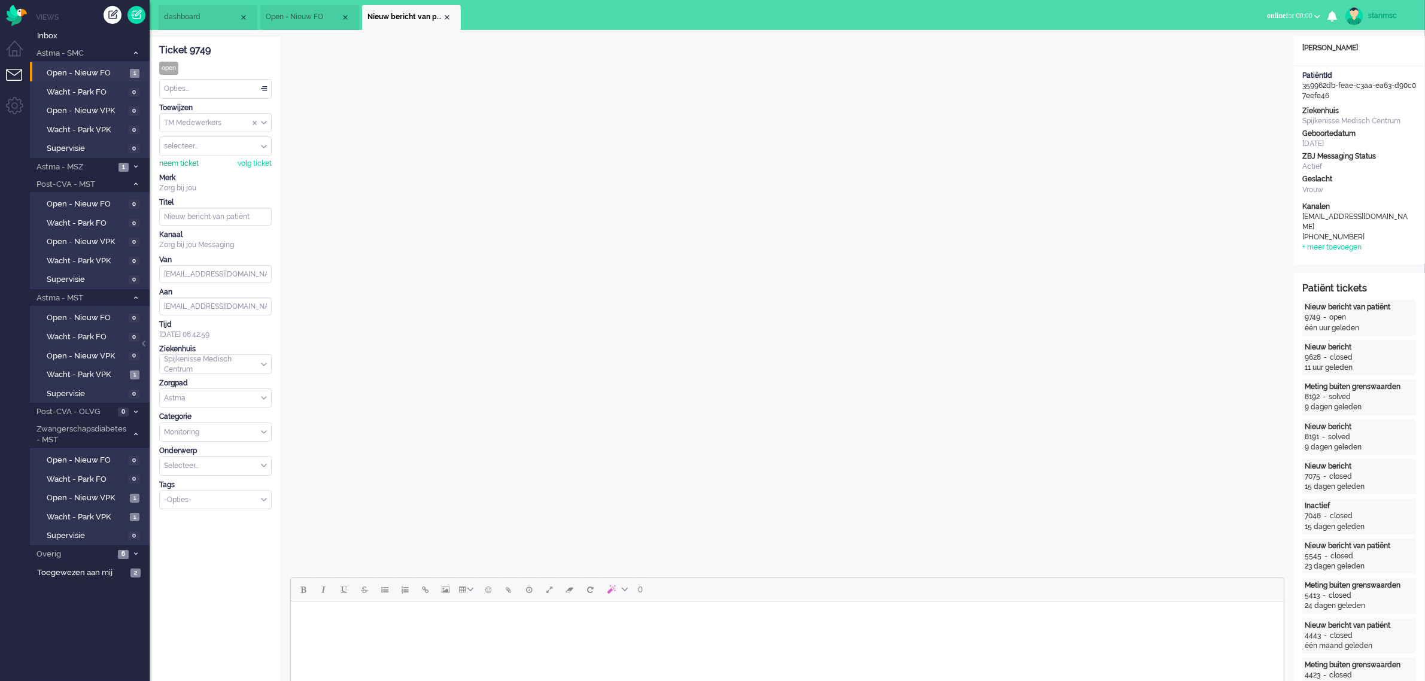
click at [181, 163] on div "neem ticket" at bounding box center [178, 164] width 39 height 10
click at [212, 83] on div "Opties..." at bounding box center [215, 89] width 111 height 19
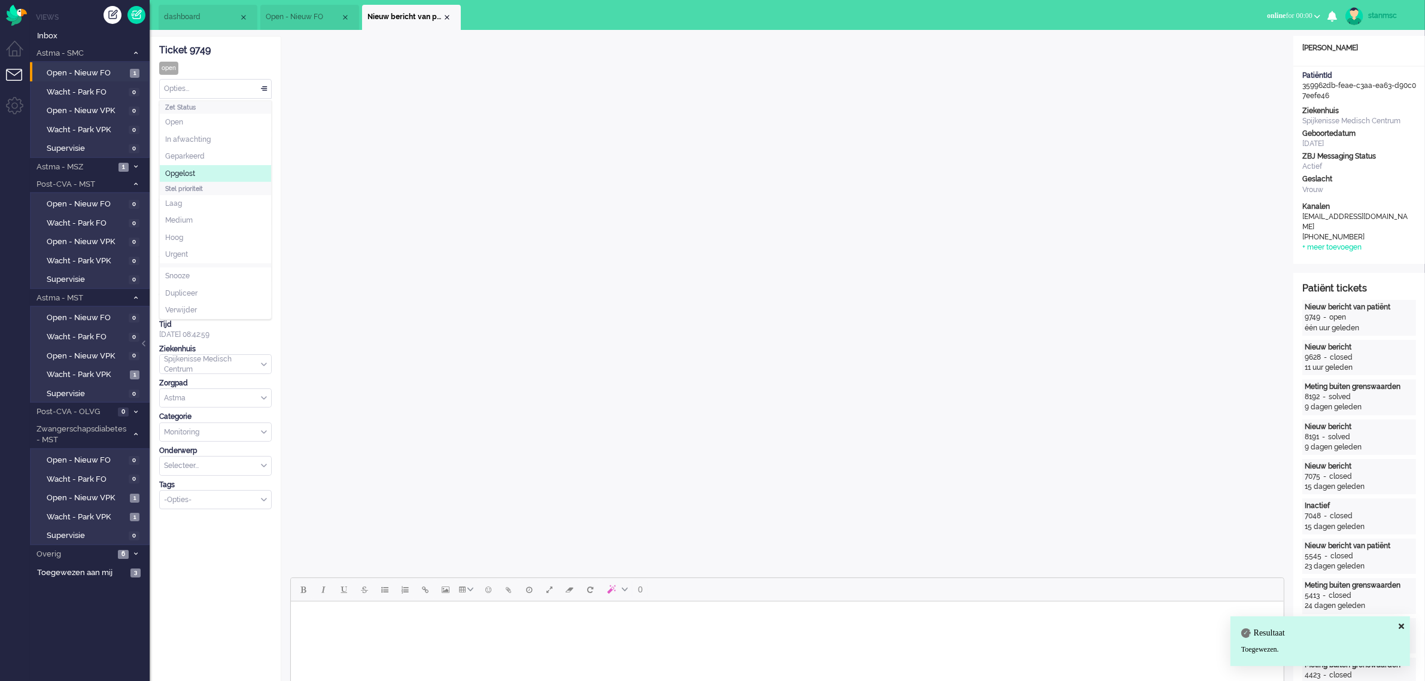
click at [195, 169] on span "Opgelost" at bounding box center [180, 174] width 30 height 10
click at [446, 18] on div "Close tab" at bounding box center [447, 18] width 10 height 10
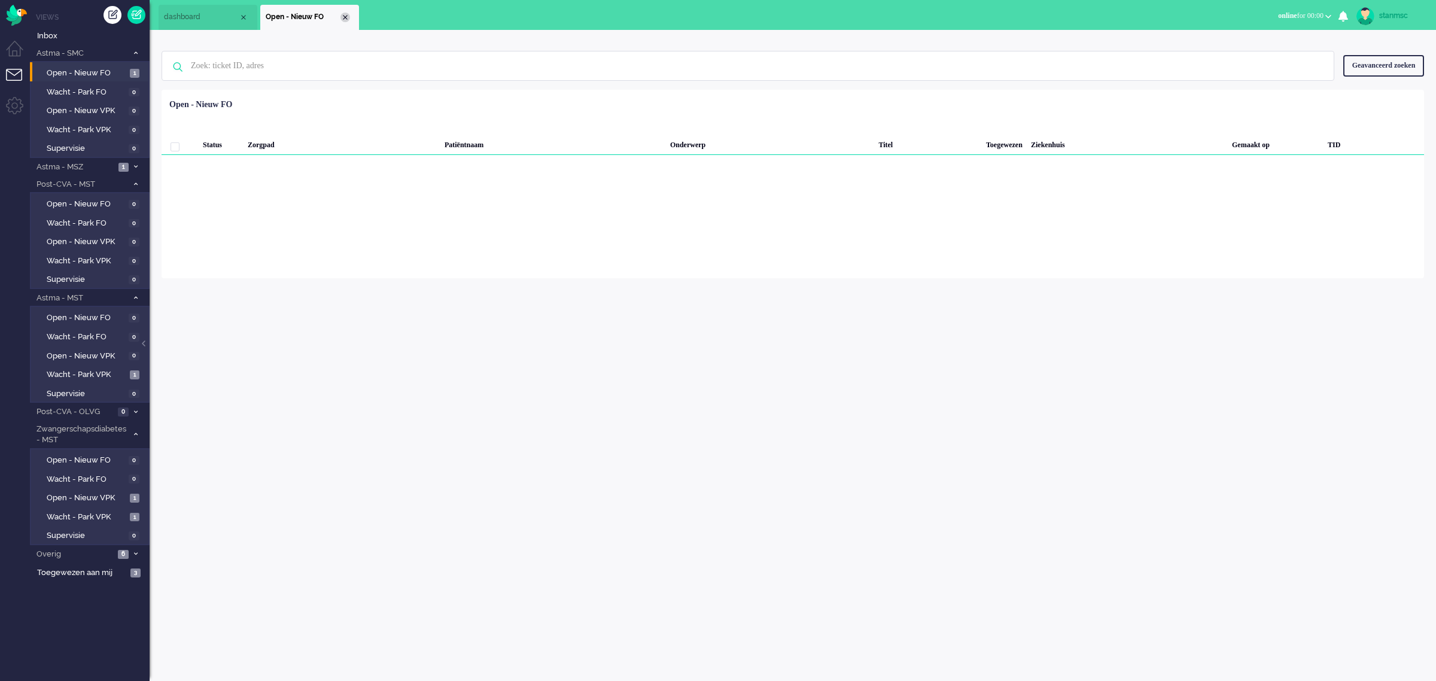
click at [345, 17] on div "Close tab" at bounding box center [345, 18] width 10 height 10
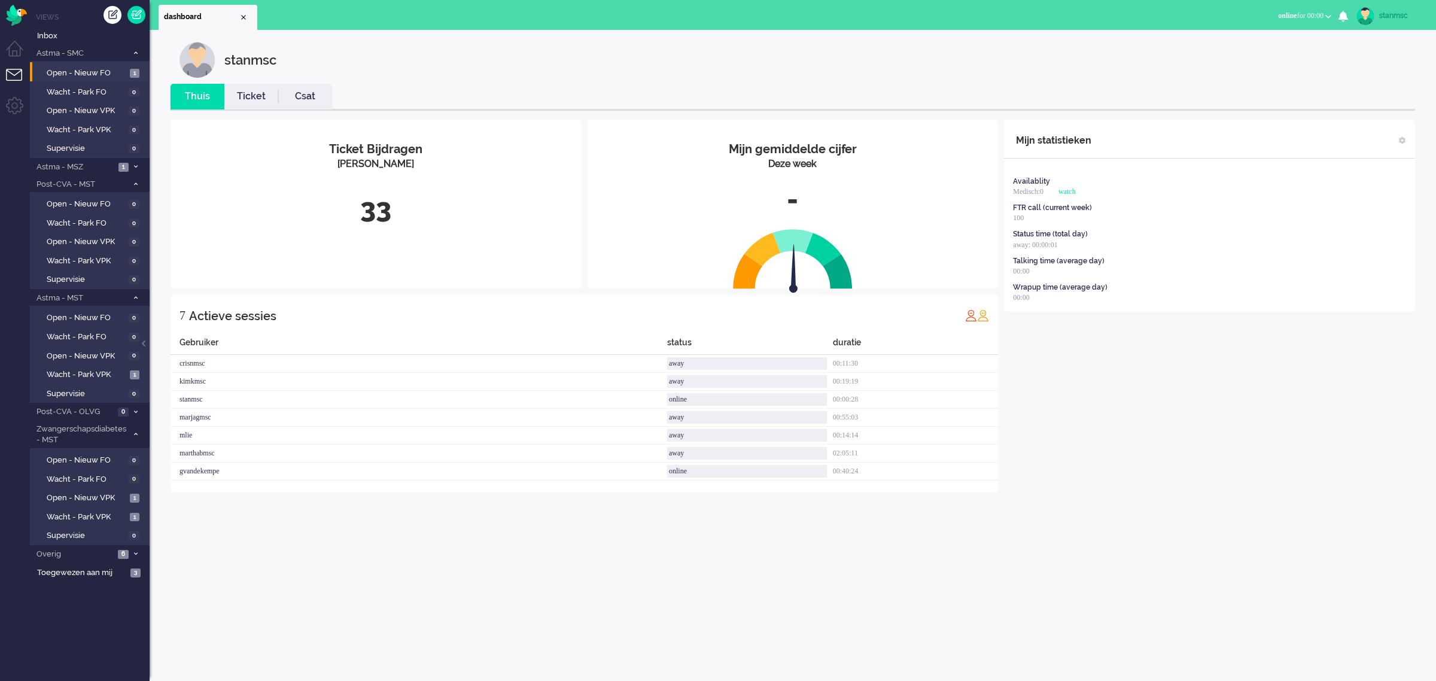
click at [250, 97] on link "Ticket" at bounding box center [251, 97] width 54 height 14
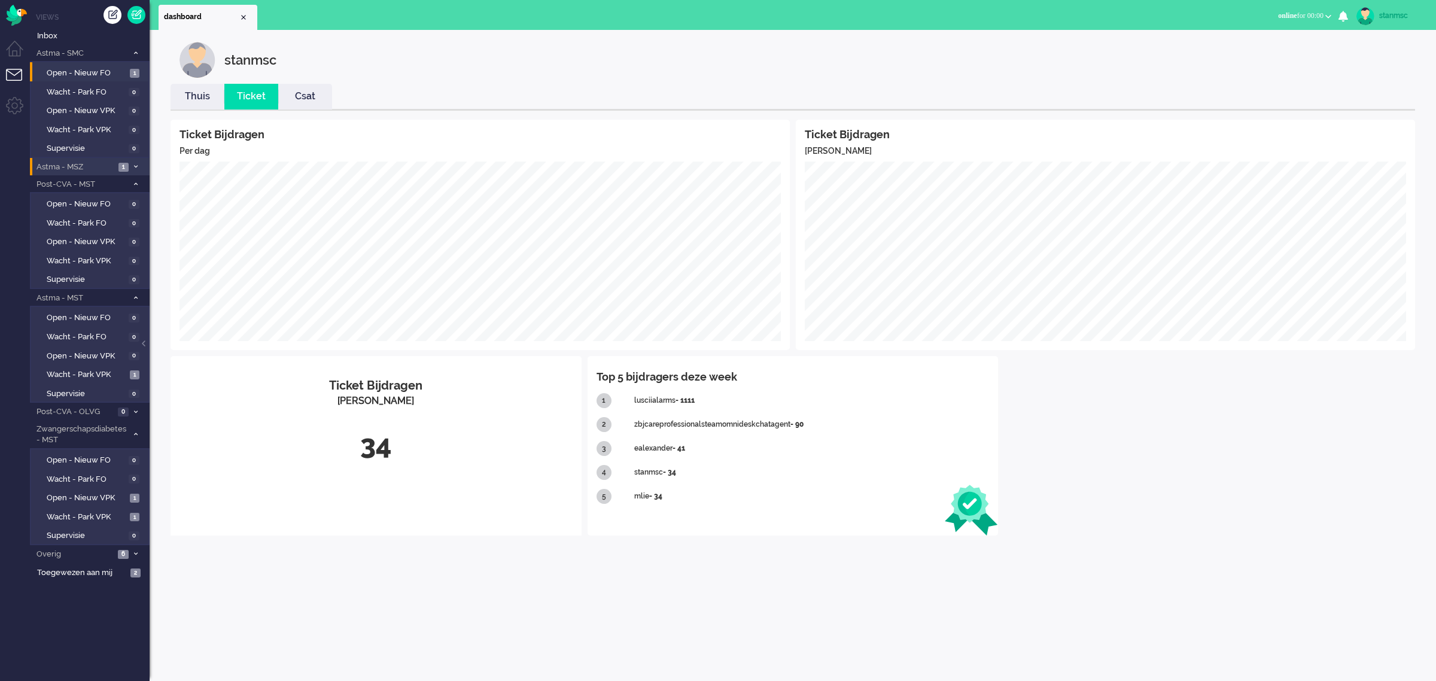
click at [99, 166] on span "Astma - MSZ" at bounding box center [75, 167] width 80 height 11
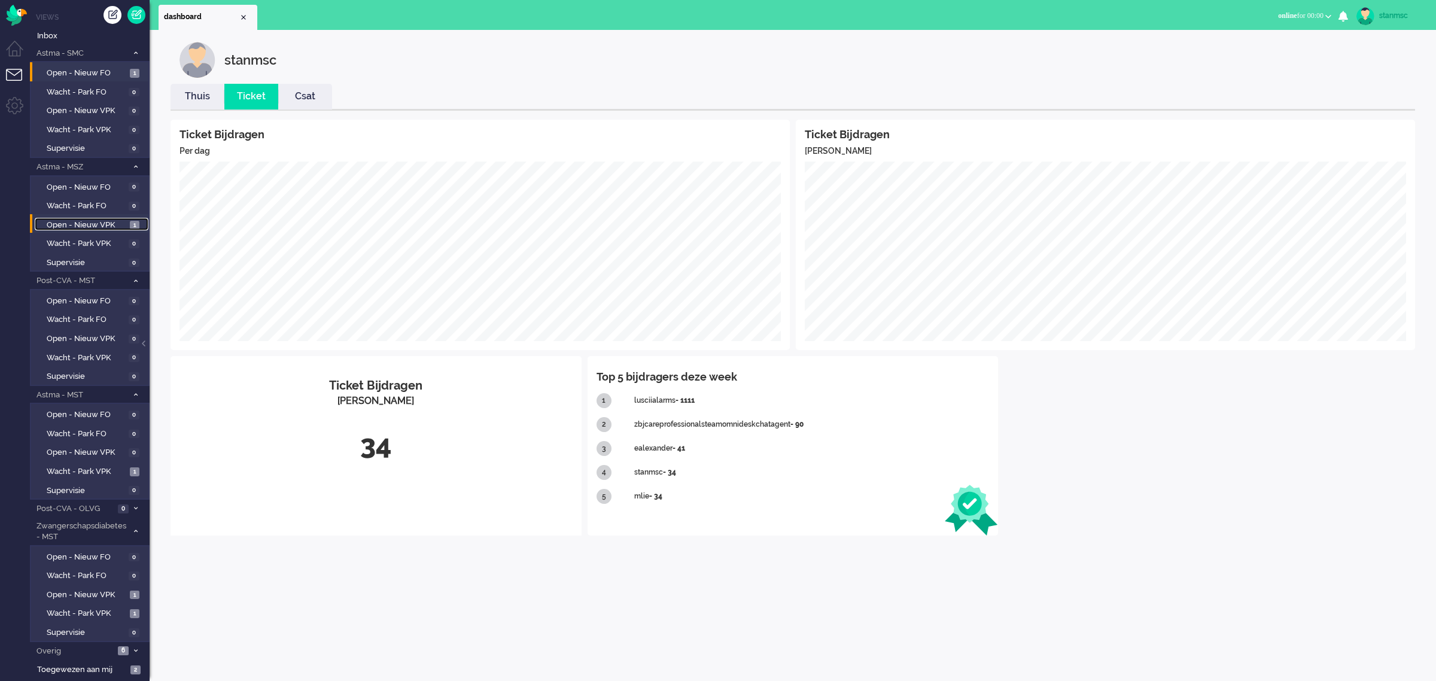
click at [98, 223] on span "Open - Nieuw VPK" at bounding box center [87, 225] width 80 height 11
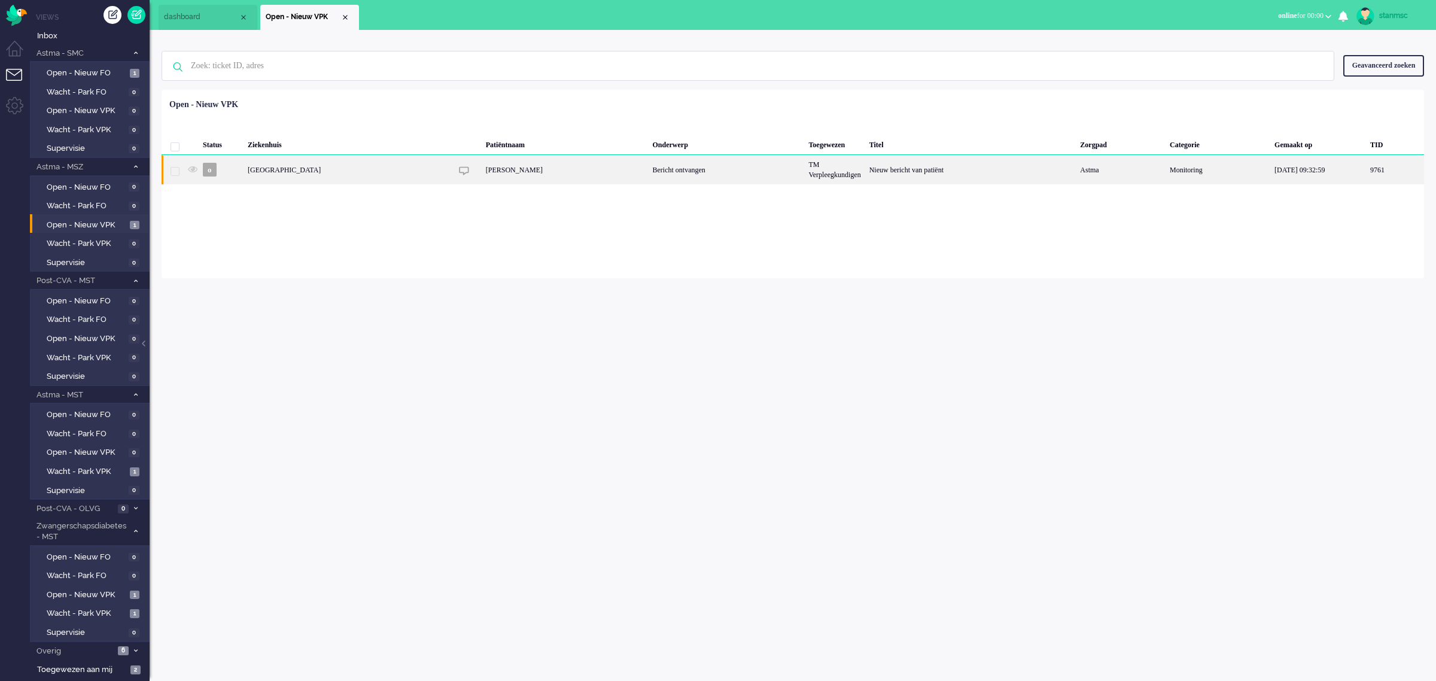
click at [387, 169] on div "[GEOGRAPHIC_DATA]" at bounding box center [348, 169] width 208 height 29
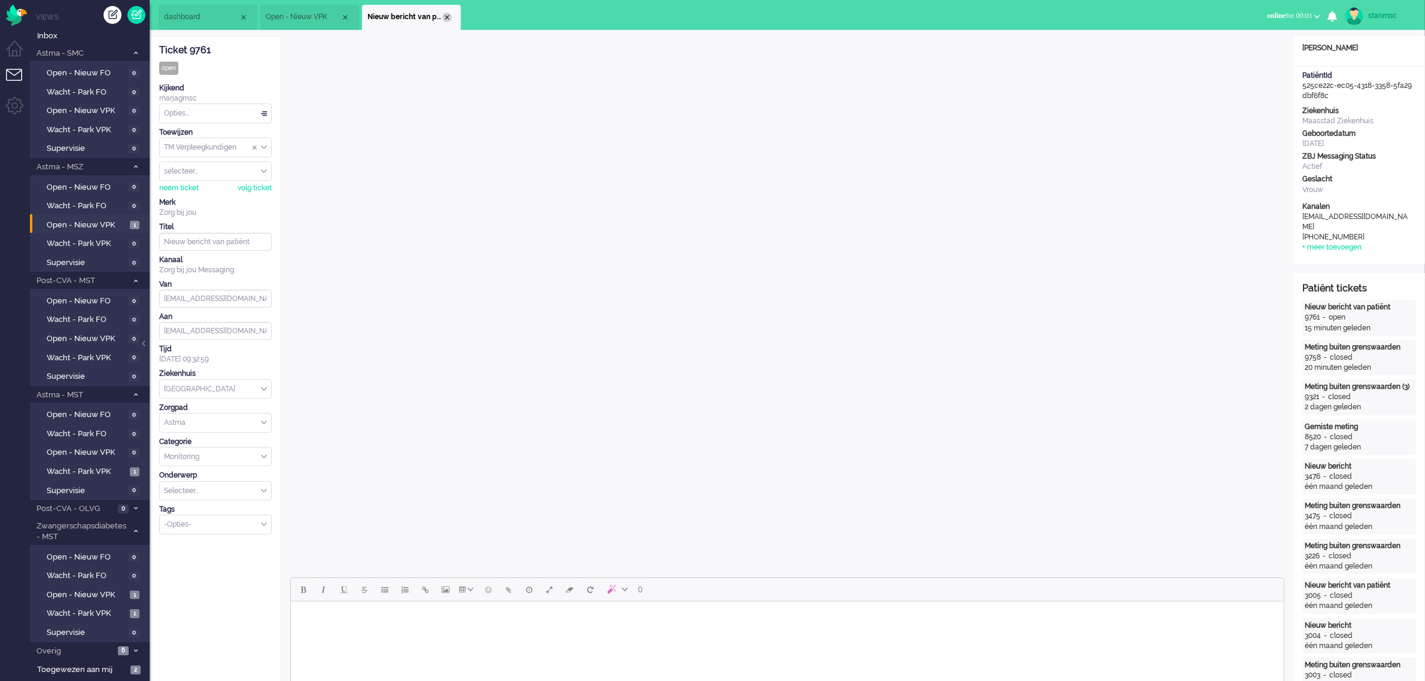
click at [446, 19] on div "Close tab" at bounding box center [447, 18] width 10 height 10
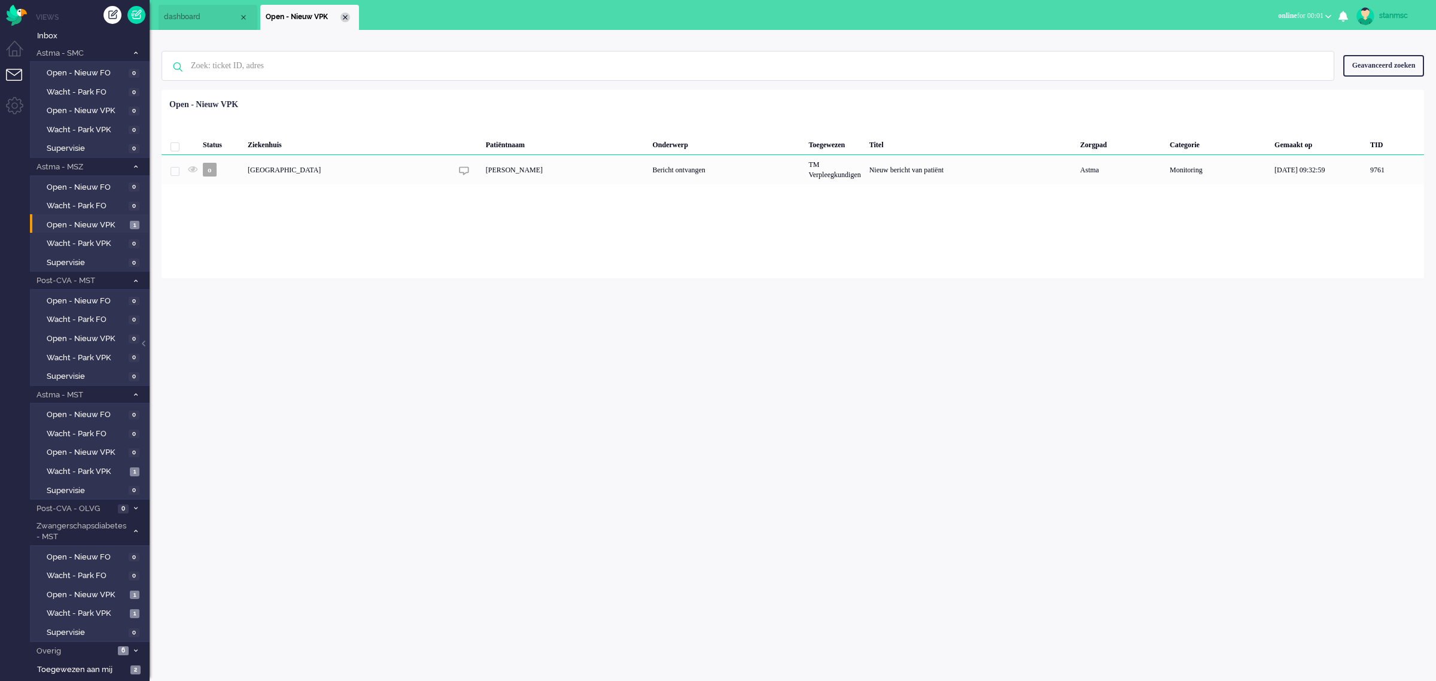
click at [345, 16] on div "Close tab" at bounding box center [345, 18] width 10 height 10
